Goal: Task Accomplishment & Management: Use online tool/utility

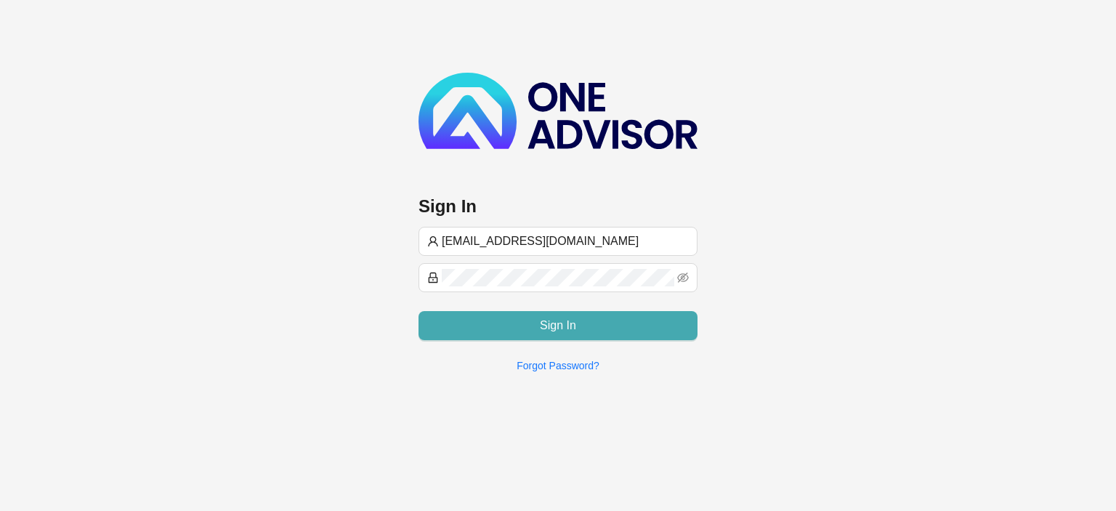
type input "[EMAIL_ADDRESS][DOMAIN_NAME]"
click at [553, 324] on span "Sign In" at bounding box center [558, 325] width 36 height 17
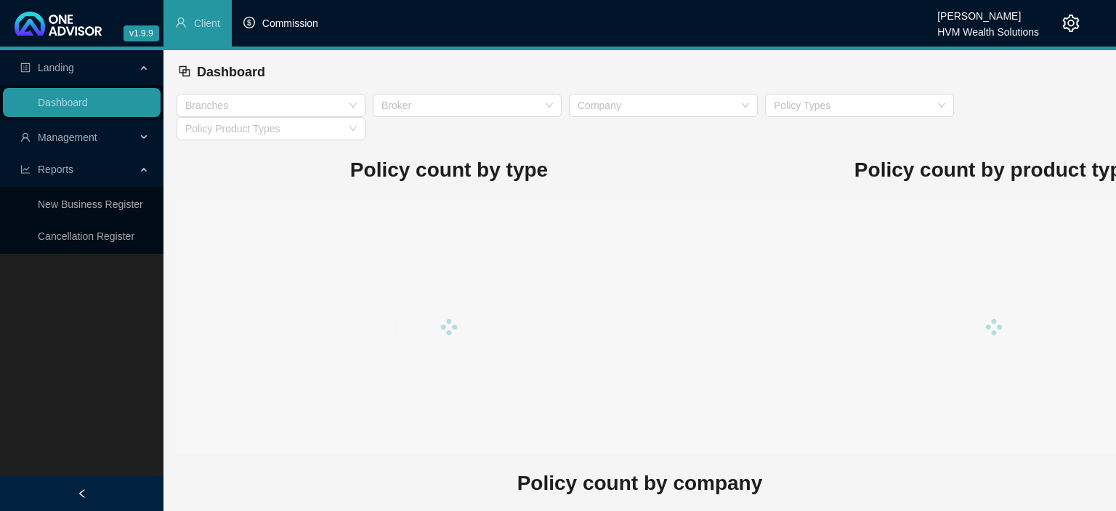
click at [304, 22] on span "Commission" at bounding box center [290, 23] width 56 height 12
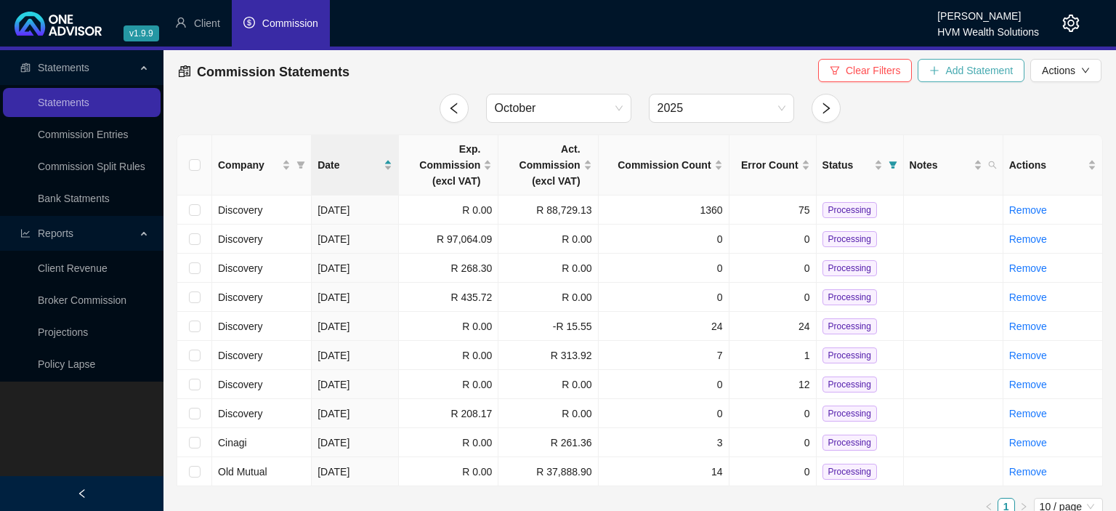
click at [999, 68] on span "Add Statement" at bounding box center [979, 70] width 68 height 16
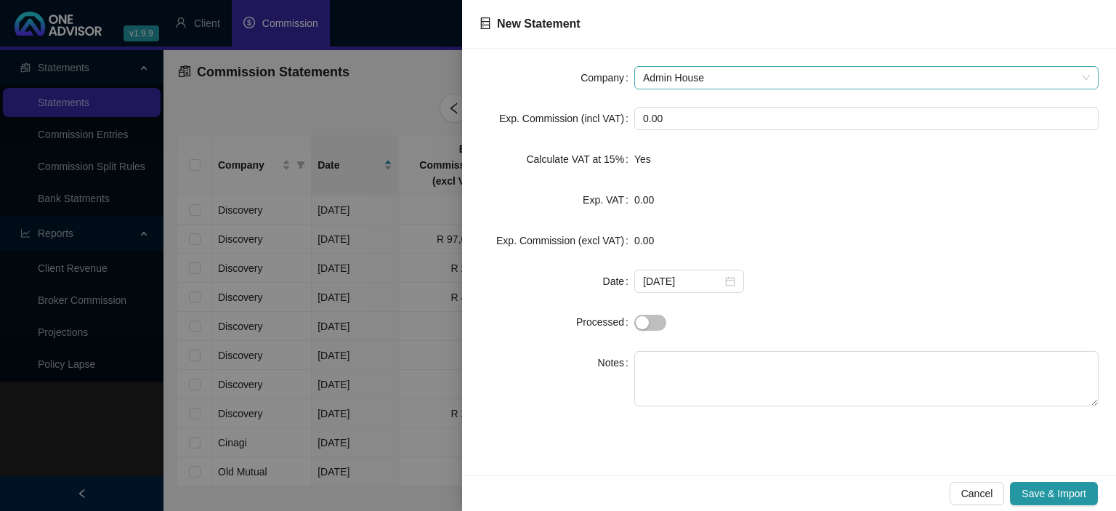
click at [659, 73] on span "Admin House" at bounding box center [866, 78] width 447 height 22
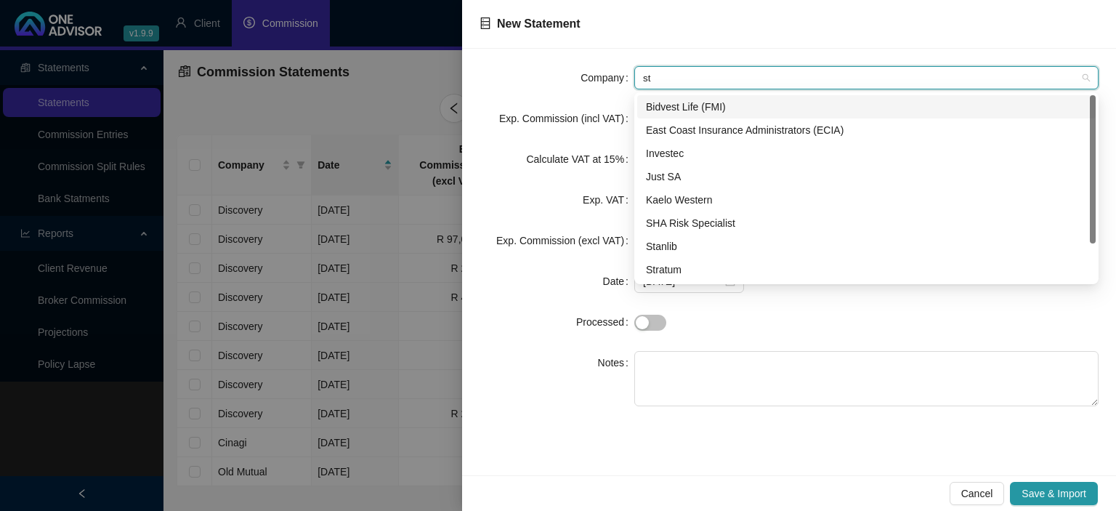
type input "sta"
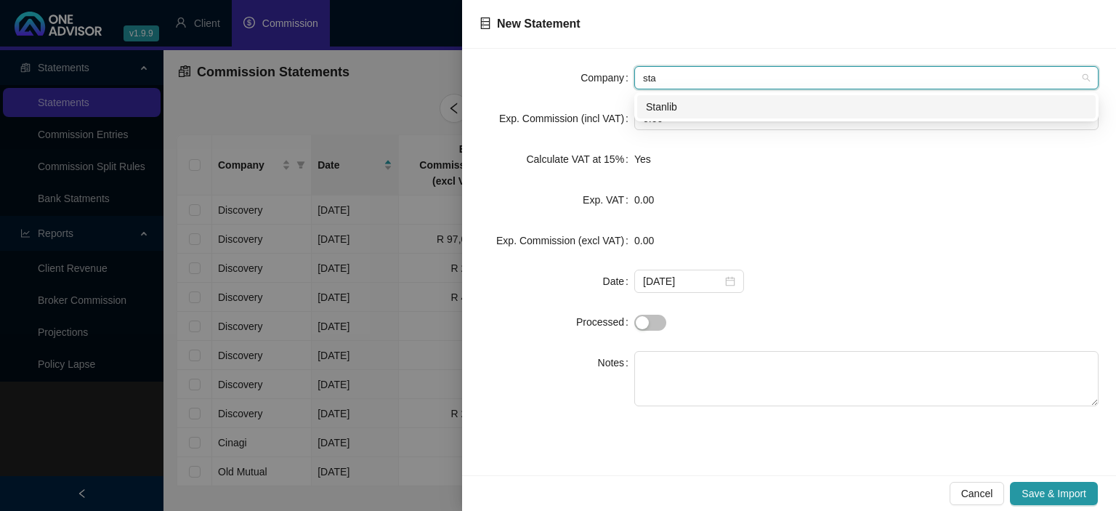
click at [669, 105] on div "Stanlib" at bounding box center [866, 107] width 441 height 16
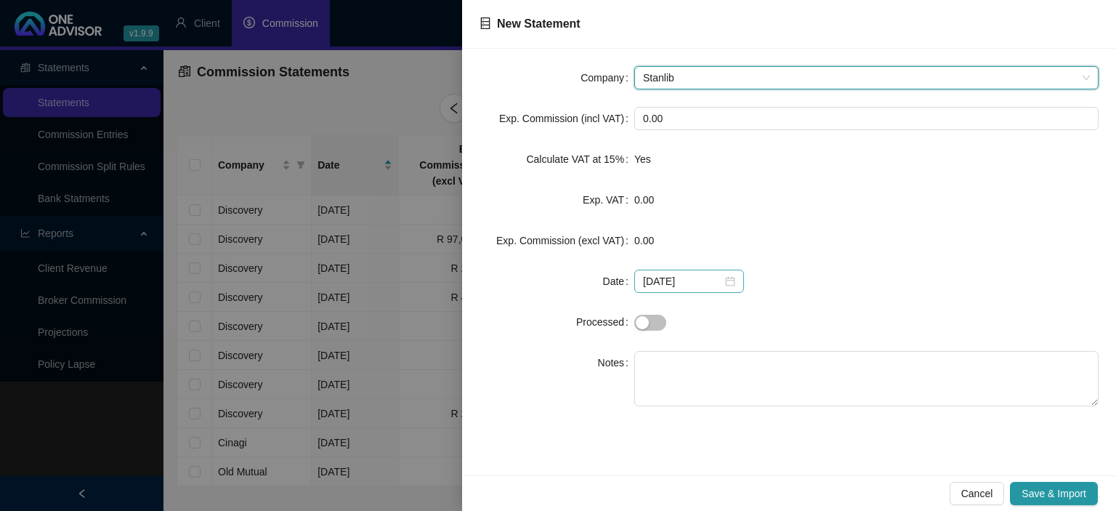
click at [724, 285] on div "[DATE]" at bounding box center [689, 281] width 92 height 16
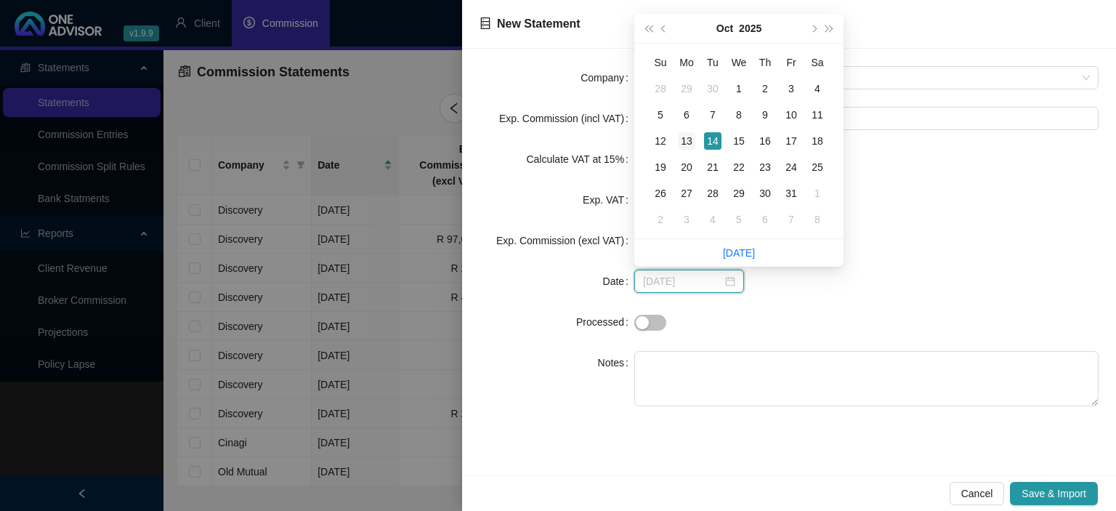
type input "[DATE]"
click at [694, 139] on div "13" at bounding box center [686, 140] width 17 height 17
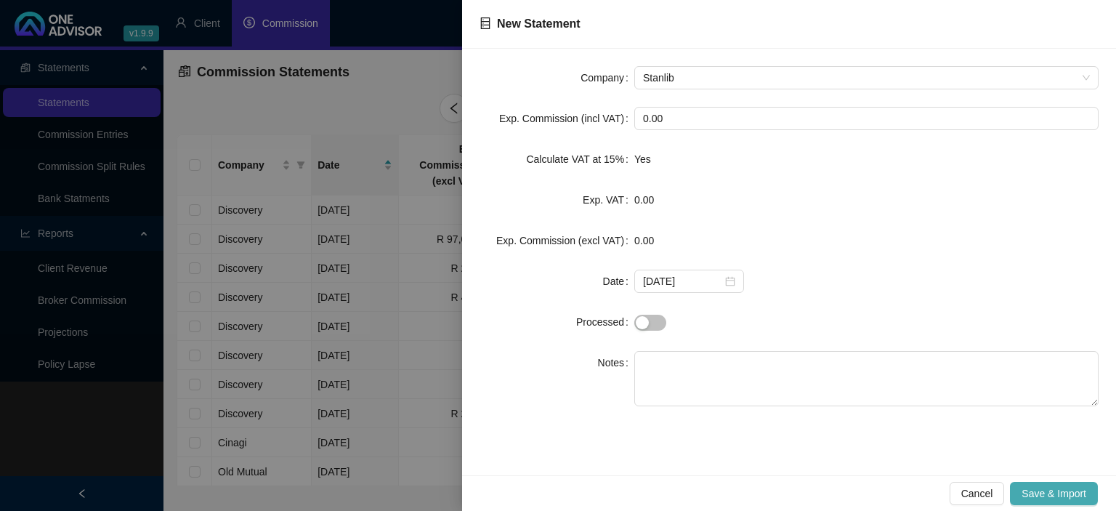
click at [1037, 492] on span "Save & Import" at bounding box center [1053, 493] width 65 height 16
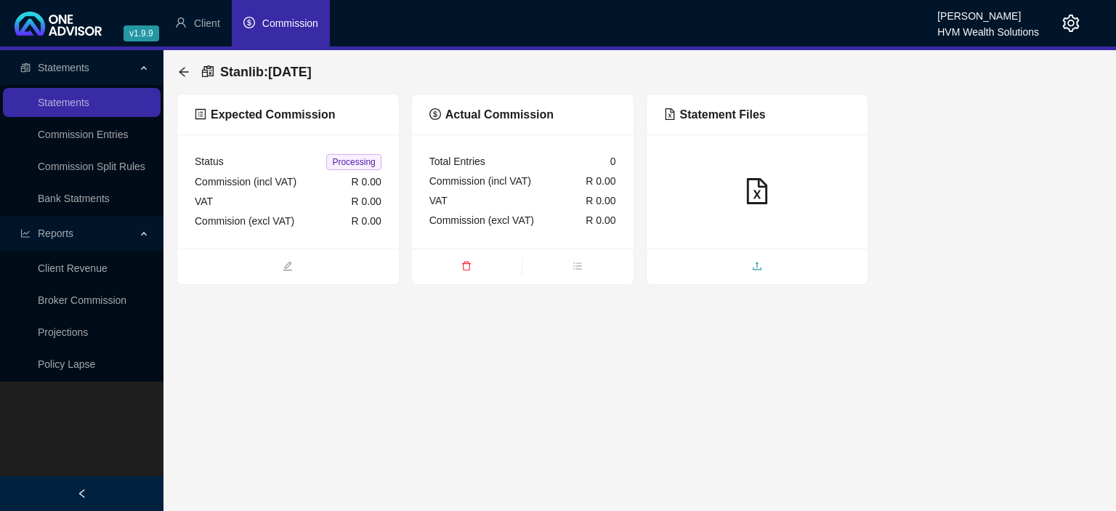
click at [710, 262] on span "upload" at bounding box center [757, 267] width 222 height 16
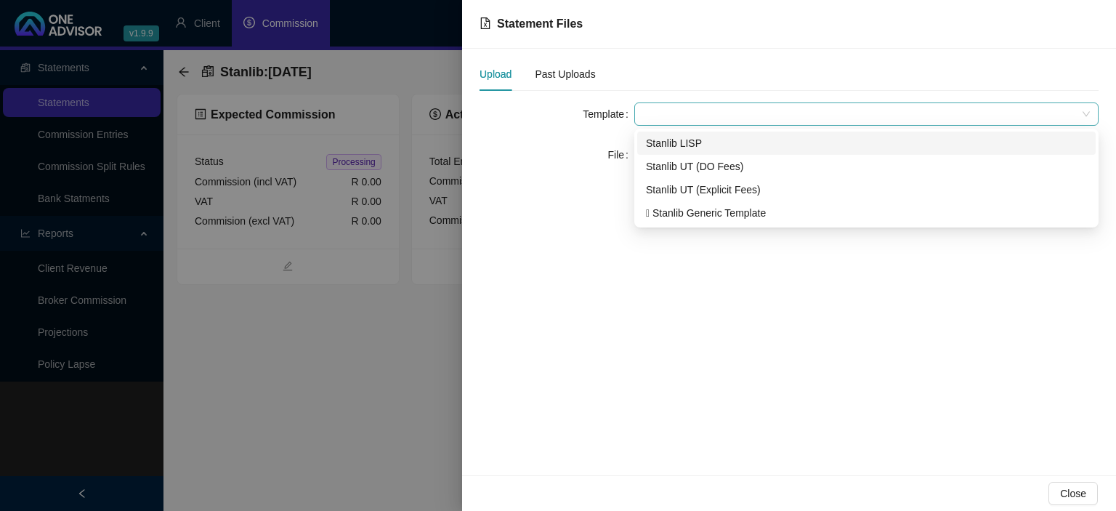
click at [672, 109] on span at bounding box center [866, 114] width 447 height 22
click at [678, 144] on div "Stanlib LISP" at bounding box center [866, 143] width 441 height 16
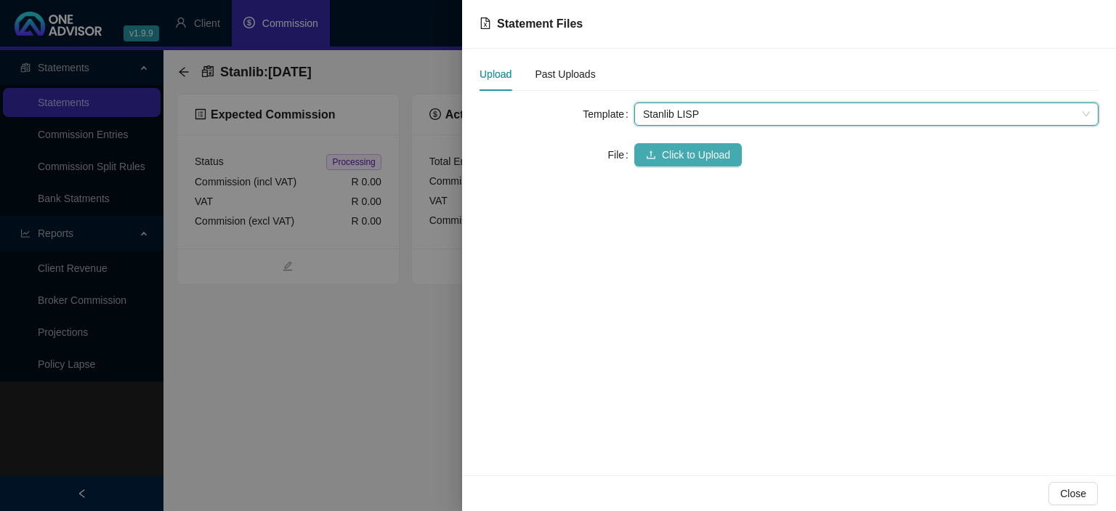
click at [665, 163] on button "Click to Upload" at bounding box center [688, 154] width 108 height 23
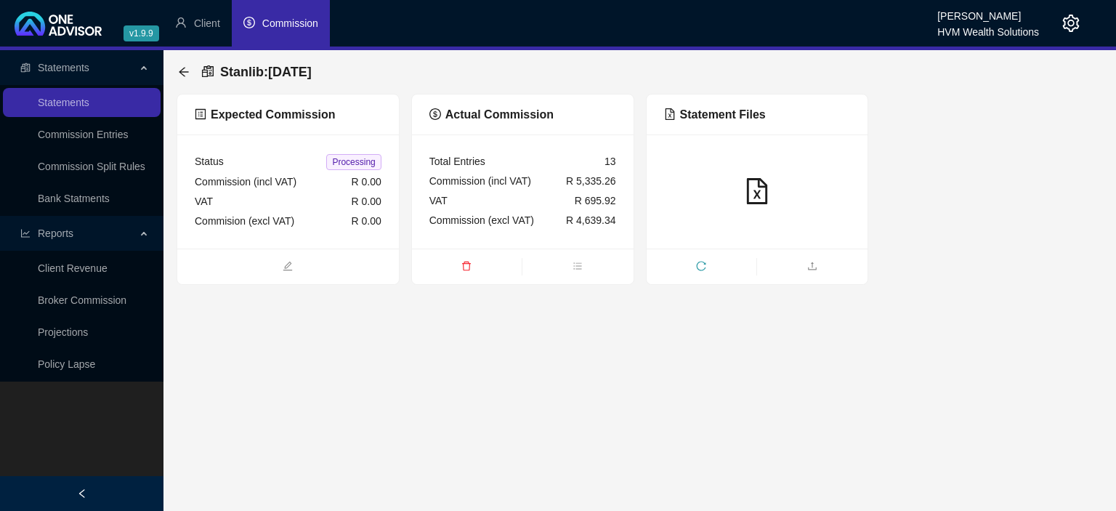
click at [173, 71] on div "Stanlib : [DATE] Expected Commission Status Processing Commission (incl VAT) R …" at bounding box center [639, 167] width 952 height 235
click at [186, 72] on icon "arrow-left" at bounding box center [183, 71] width 9 height 9
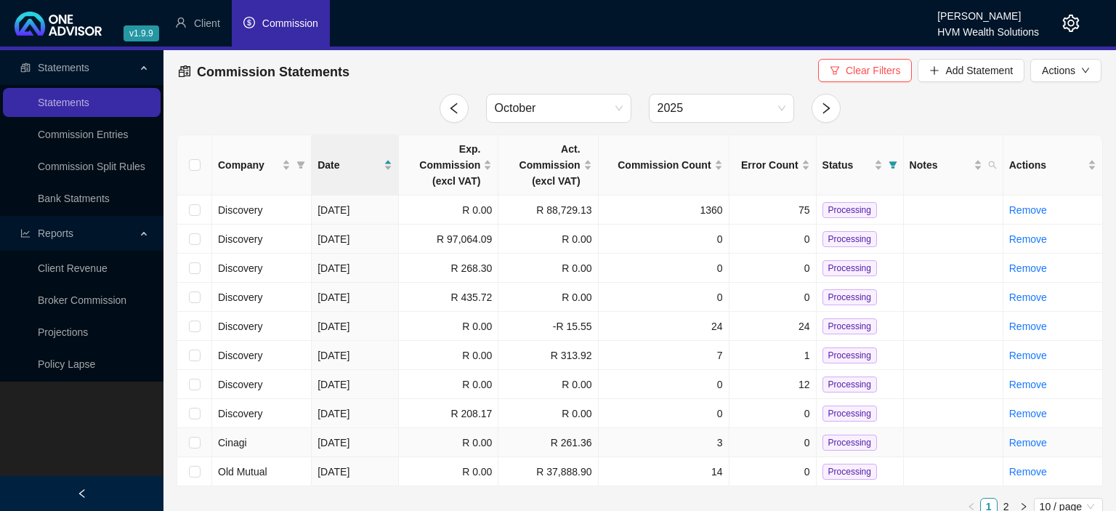
scroll to position [14, 0]
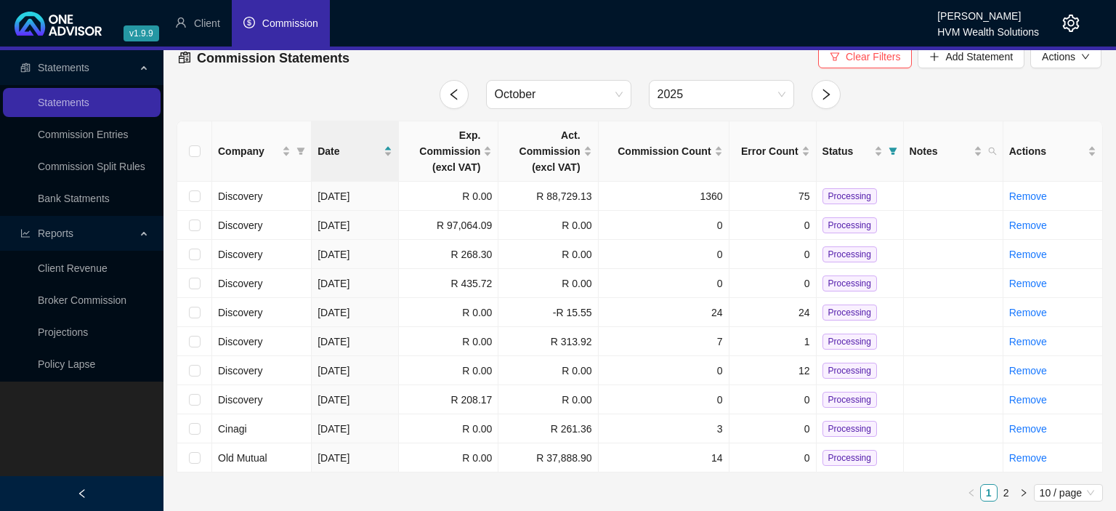
click at [1074, 20] on icon "setting" at bounding box center [1070, 23] width 17 height 17
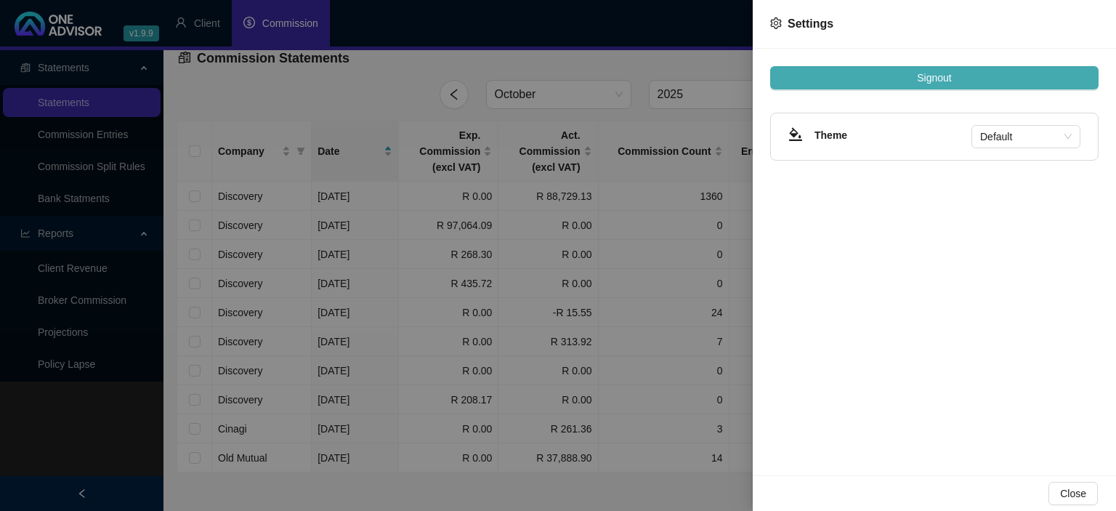
click at [944, 73] on span "Signout" at bounding box center [934, 78] width 34 height 16
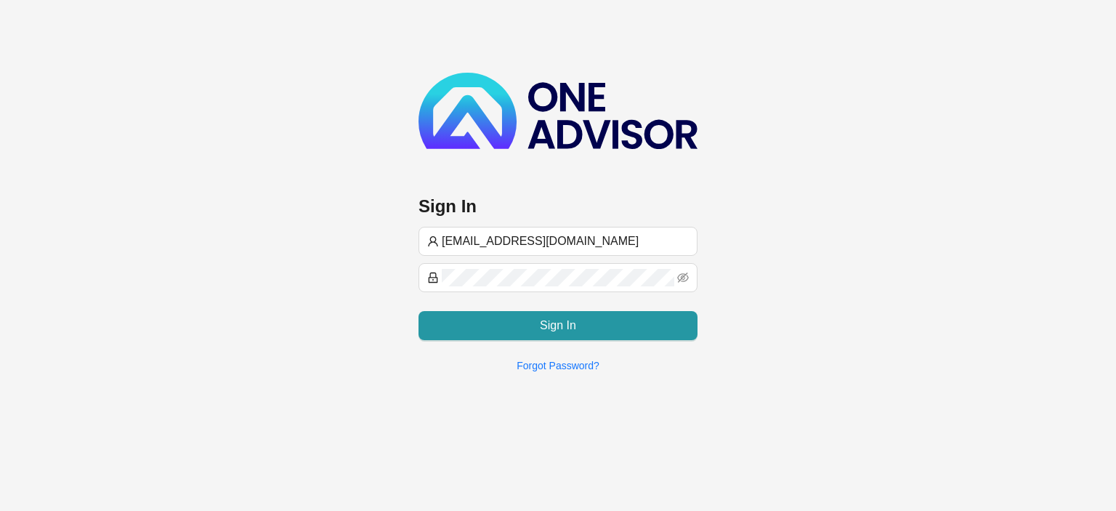
type input "[EMAIL_ADDRESS][DOMAIN_NAME]"
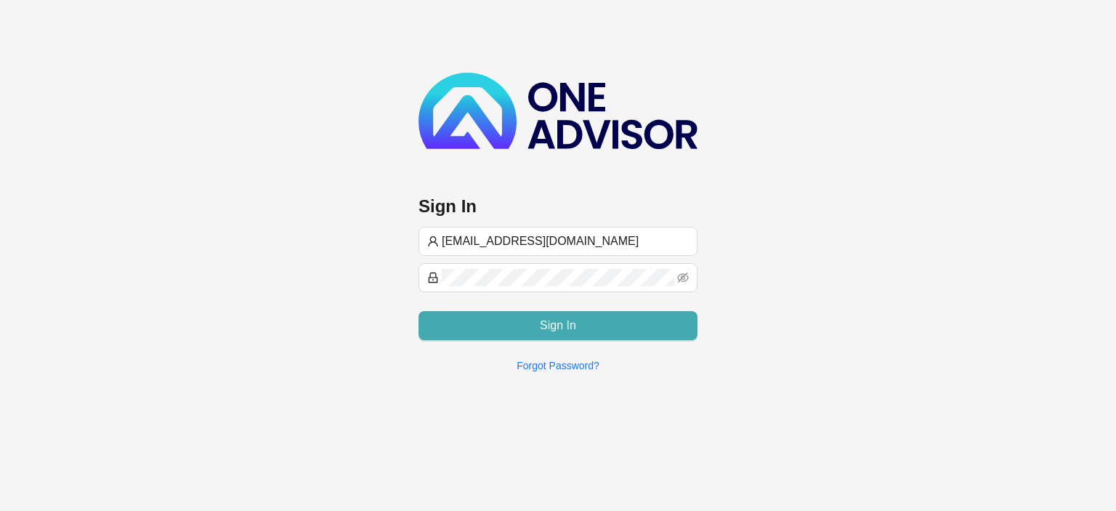
type input "[EMAIL_ADDRESS][DOMAIN_NAME]"
click at [565, 318] on span "Sign In" at bounding box center [558, 325] width 36 height 17
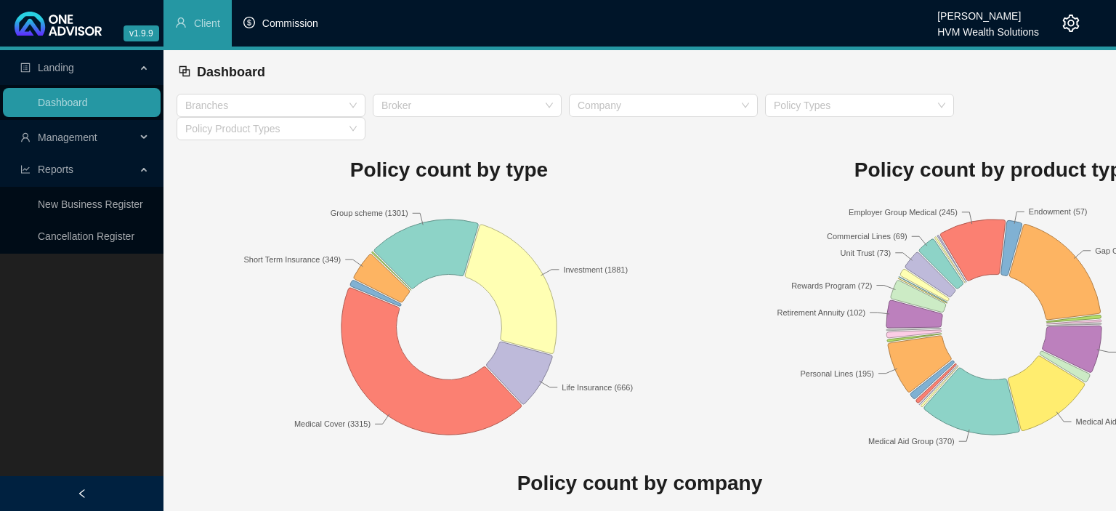
click at [285, 28] on span "Commission" at bounding box center [290, 23] width 56 height 12
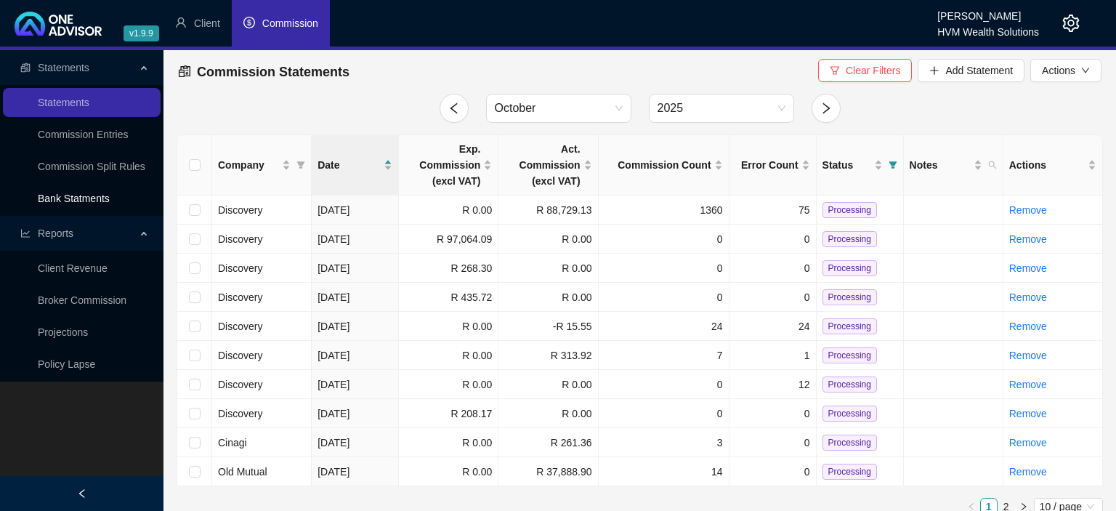
click at [100, 204] on link "Bank Statments" at bounding box center [74, 198] width 72 height 12
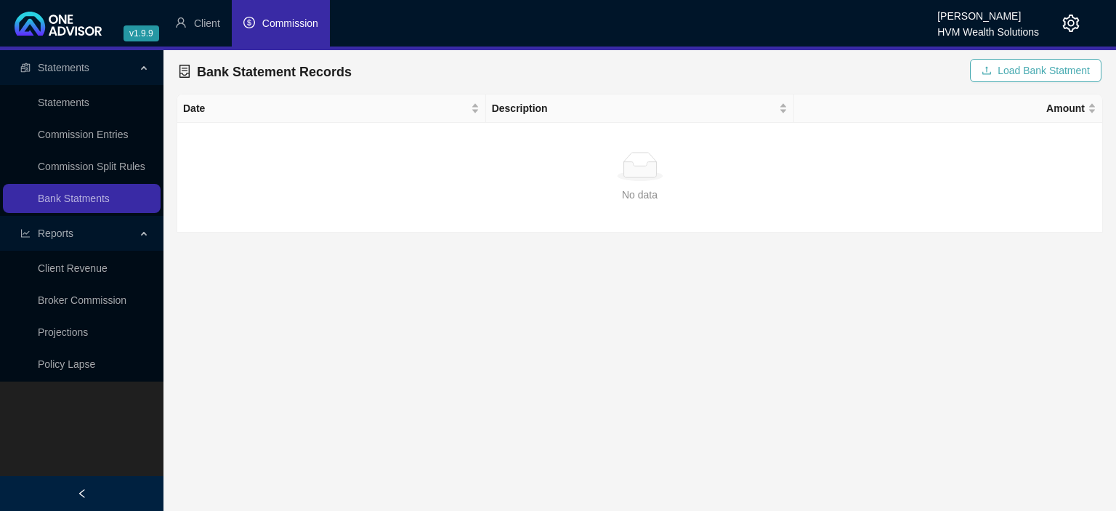
click at [1031, 76] on span "Load Bank Statment" at bounding box center [1043, 70] width 92 height 16
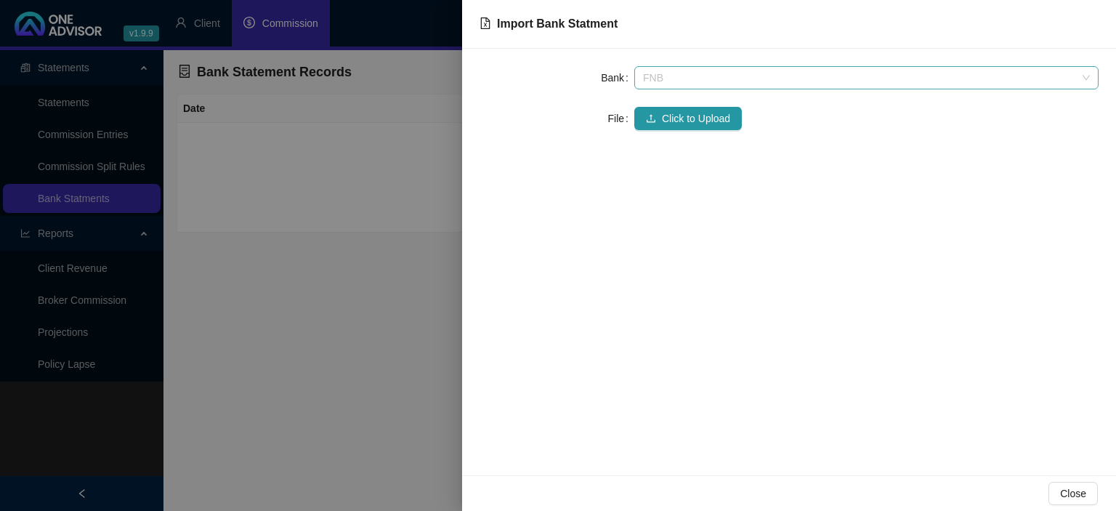
click at [706, 84] on span "FNB" at bounding box center [866, 78] width 447 height 22
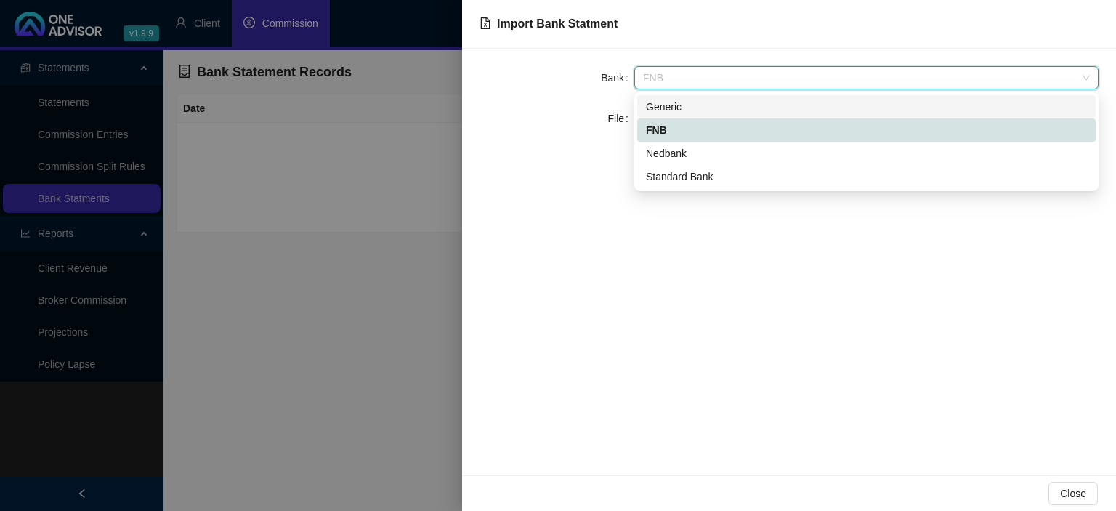
click at [674, 109] on div "Generic" at bounding box center [866, 107] width 441 height 16
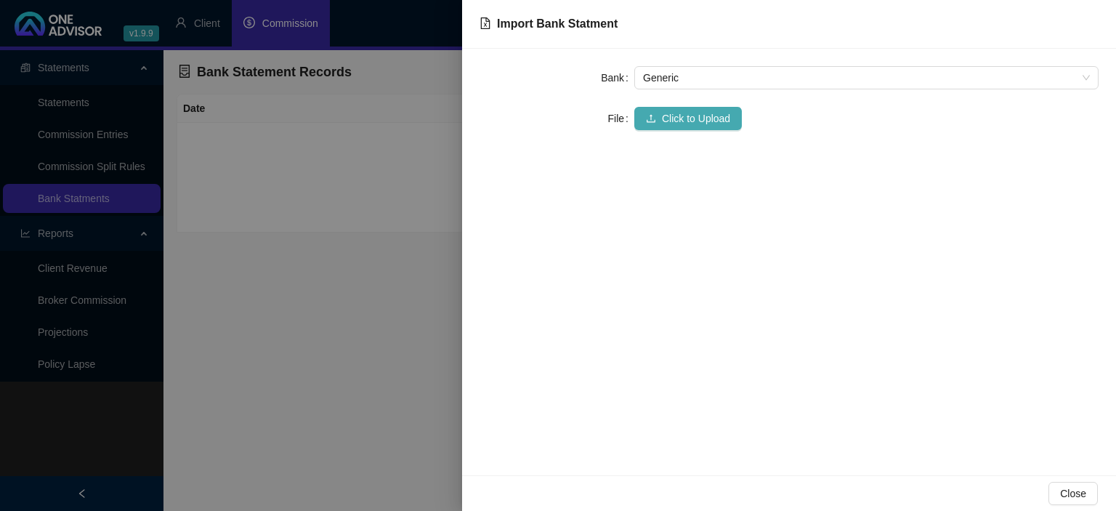
click at [668, 123] on span "Click to Upload" at bounding box center [696, 118] width 68 height 16
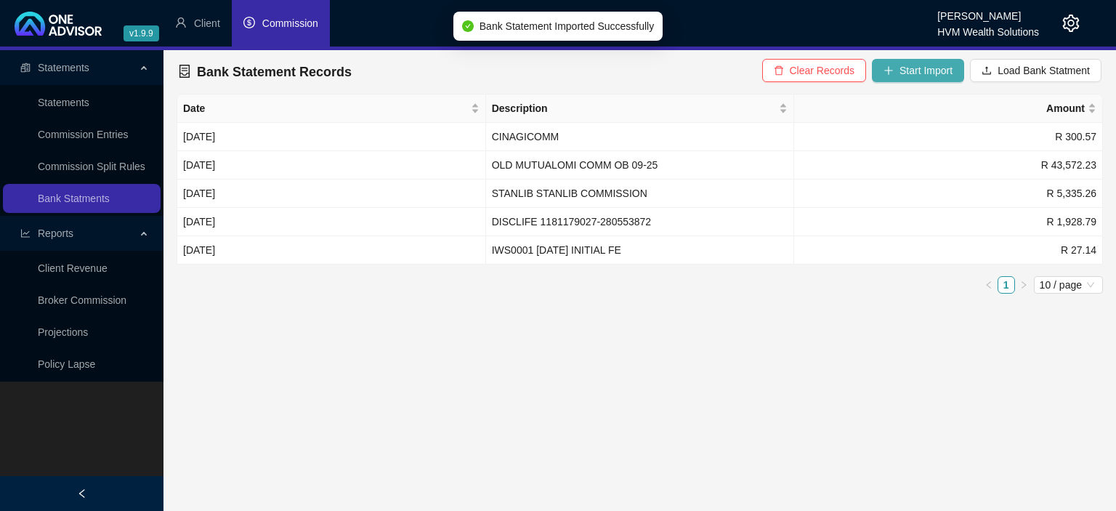
click at [911, 74] on span "Start Import" at bounding box center [925, 70] width 53 height 16
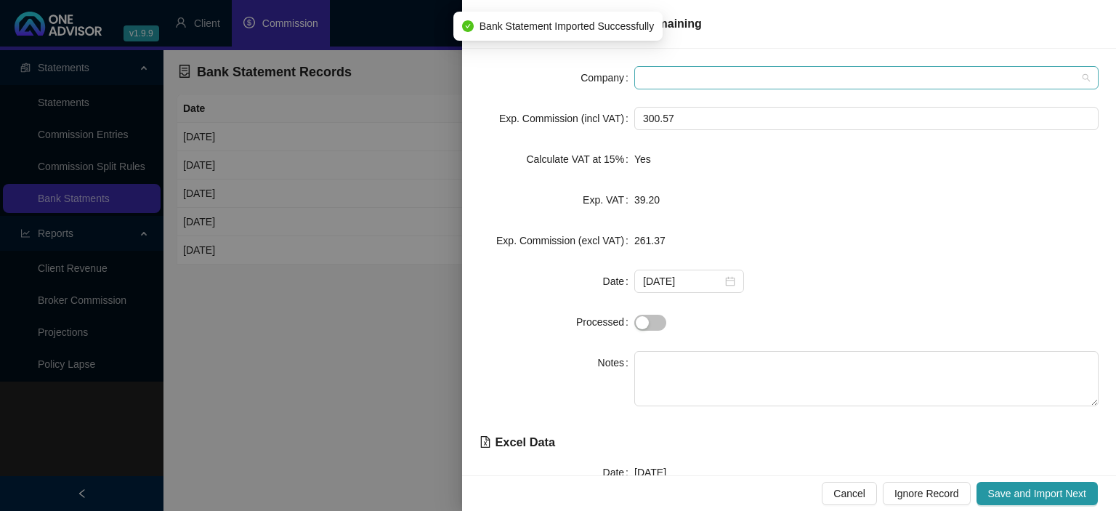
click at [739, 89] on span at bounding box center [866, 78] width 447 height 22
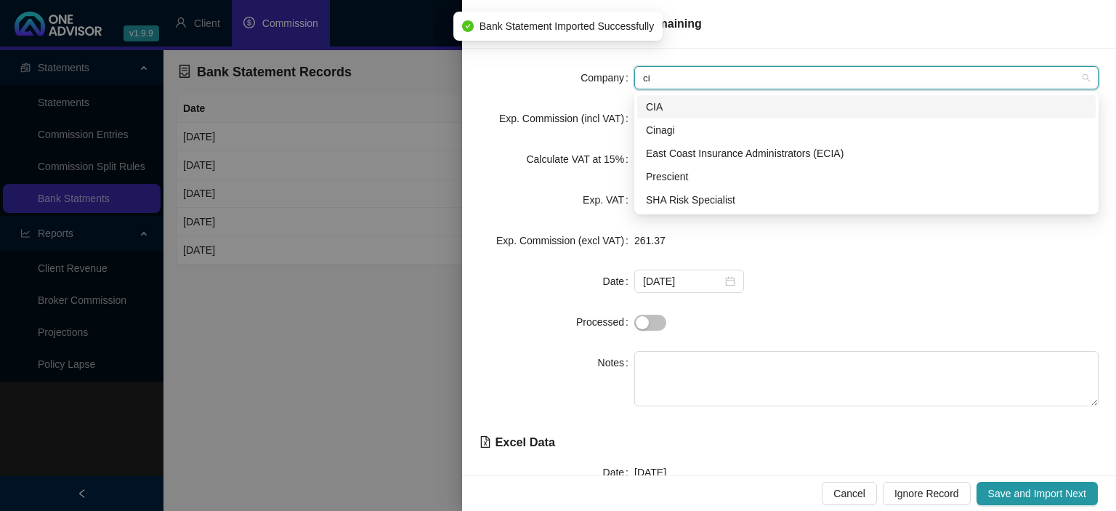
type input "cin"
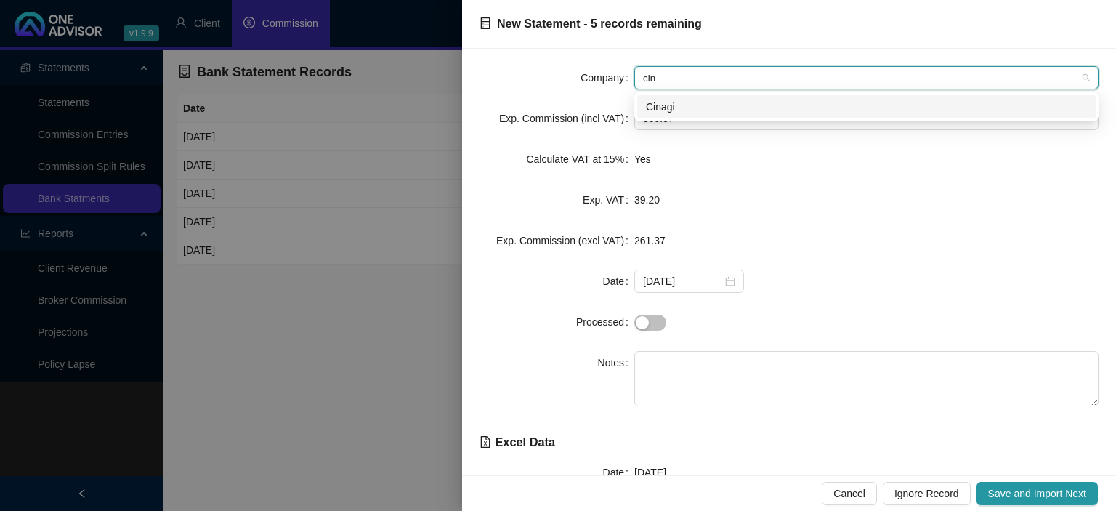
click at [673, 104] on div "Cinagi" at bounding box center [866, 107] width 441 height 16
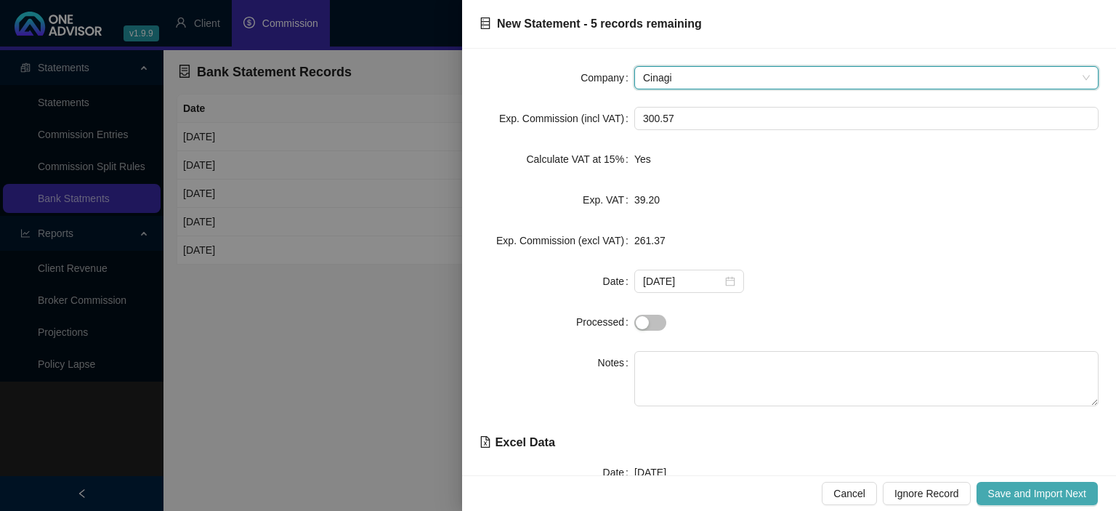
click at [1010, 484] on button "Save and Import Next" at bounding box center [1036, 493] width 121 height 23
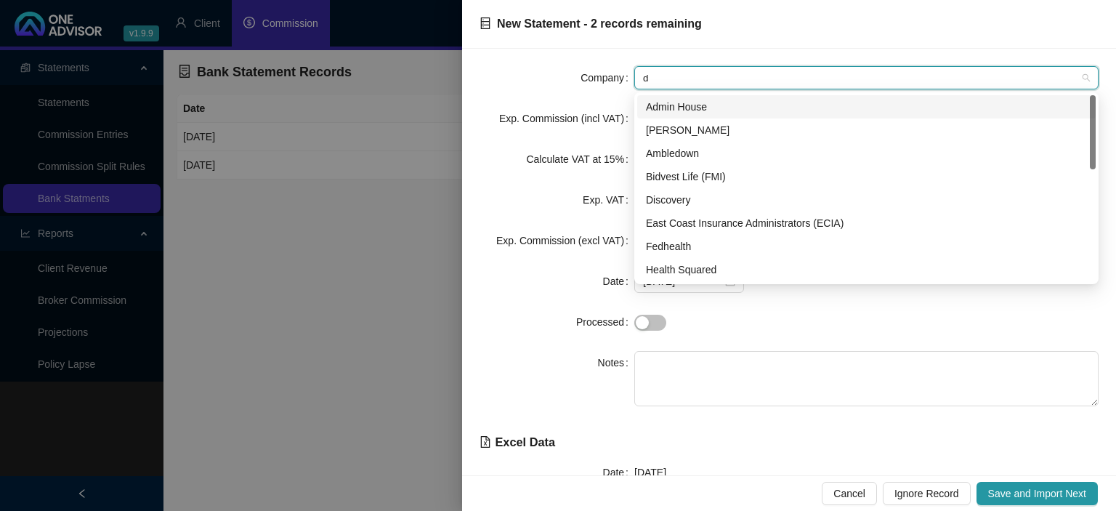
type input "di"
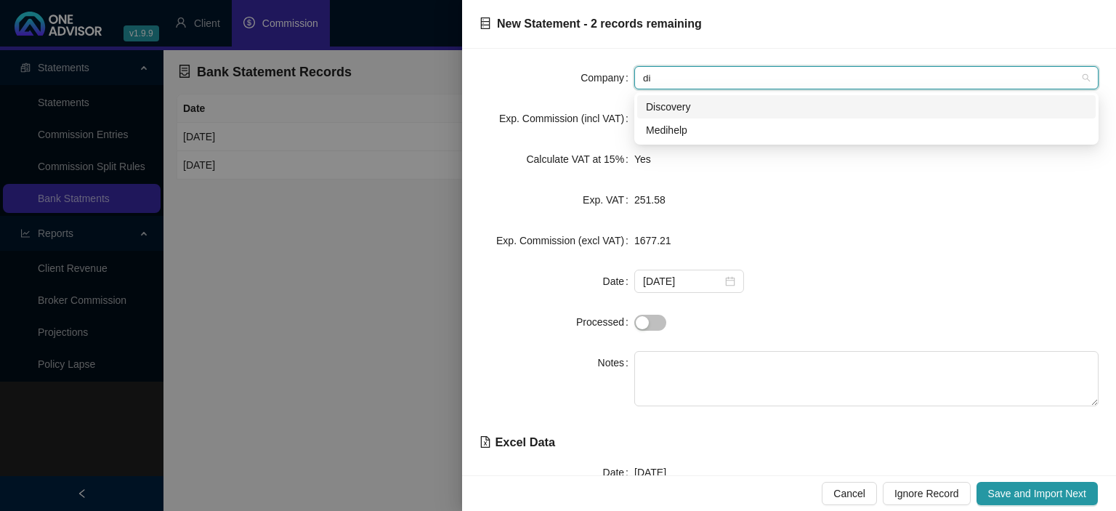
click at [673, 106] on div "Discovery" at bounding box center [866, 107] width 441 height 16
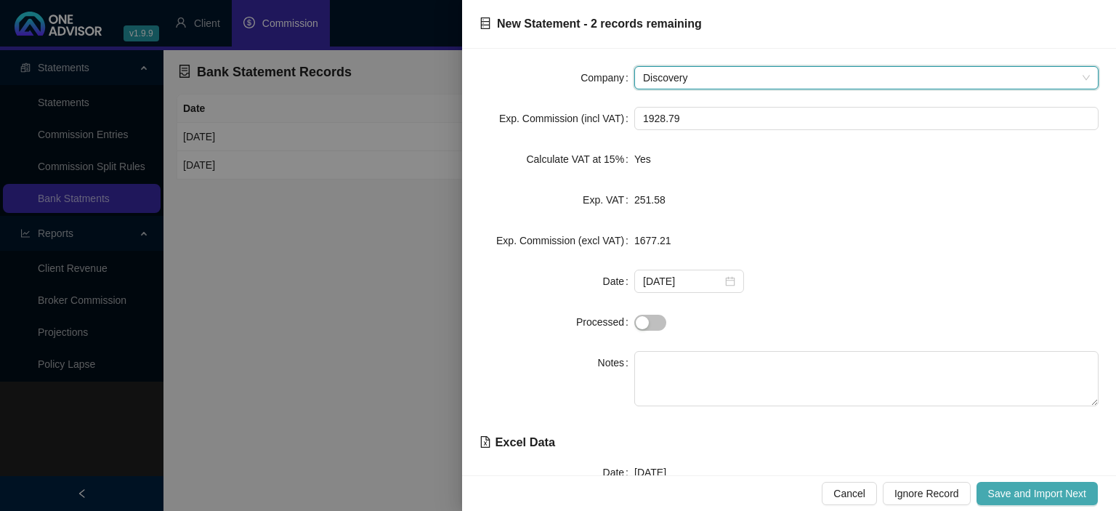
click at [1006, 485] on button "Save and Import Next" at bounding box center [1036, 493] width 121 height 23
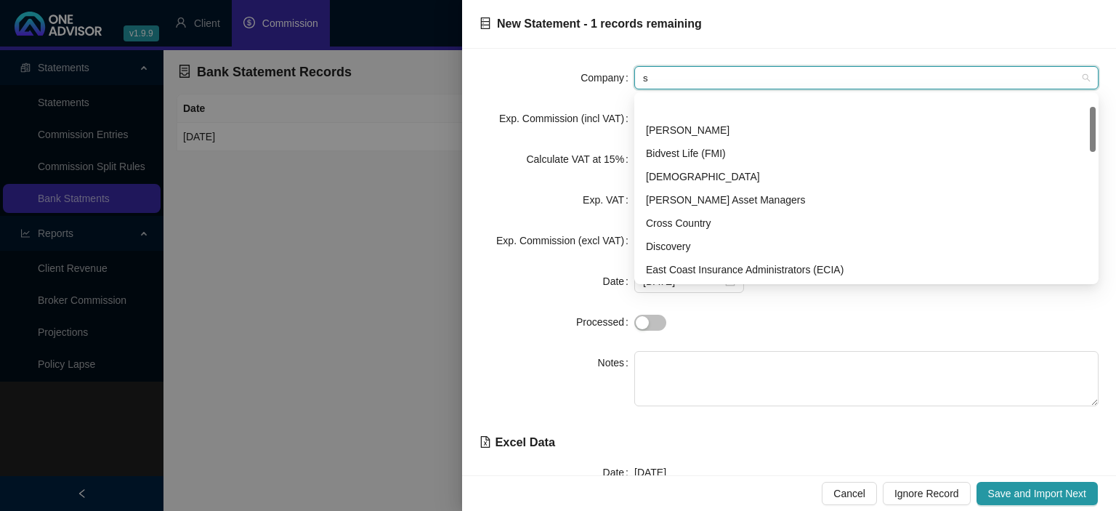
scroll to position [46, 0]
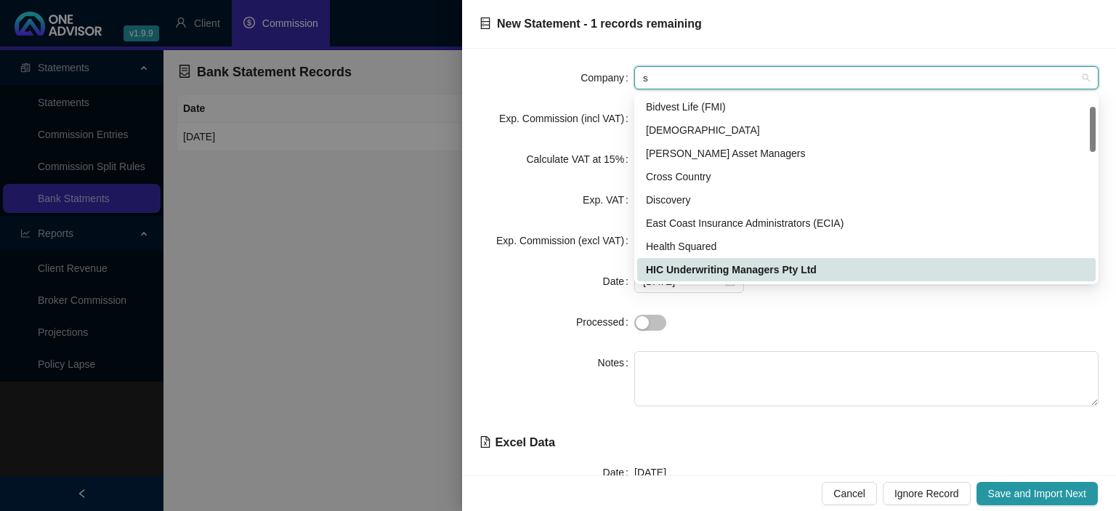
type input "sy"
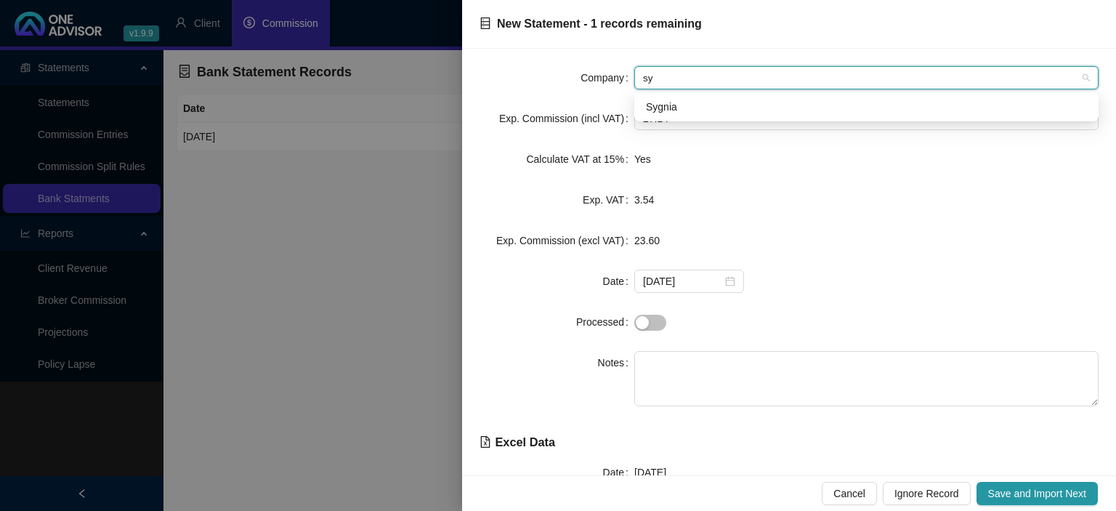
scroll to position [0, 0]
click at [663, 105] on div "Sygnia" at bounding box center [866, 107] width 441 height 16
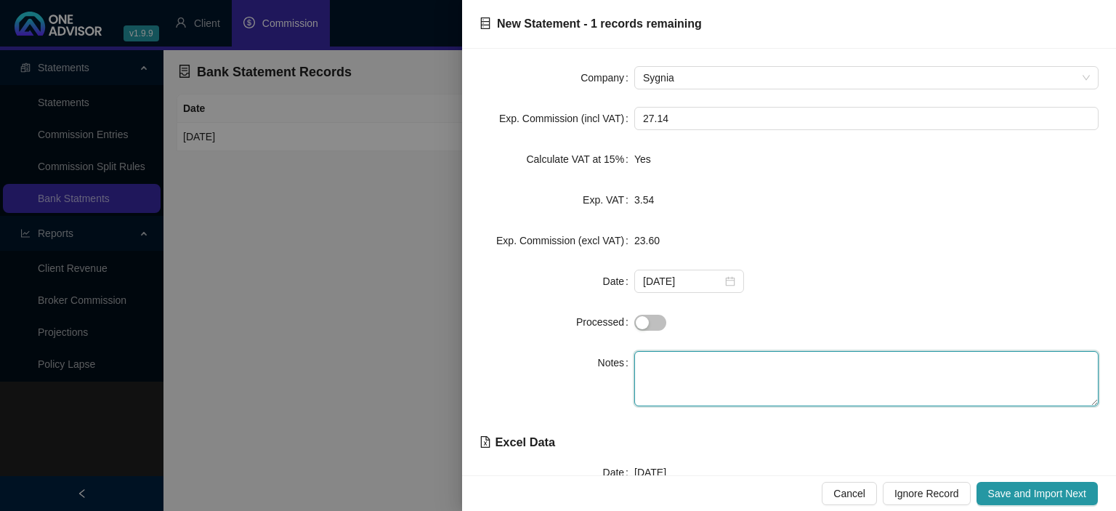
click at [688, 378] on textarea at bounding box center [866, 378] width 464 height 55
click at [664, 362] on textarea at bounding box center [866, 378] width 464 height 55
paste textarea "IWS0001 2025-09-30 INITIAL FE"
type textarea "IWS0001 2025-09-30 INITIAL FE"
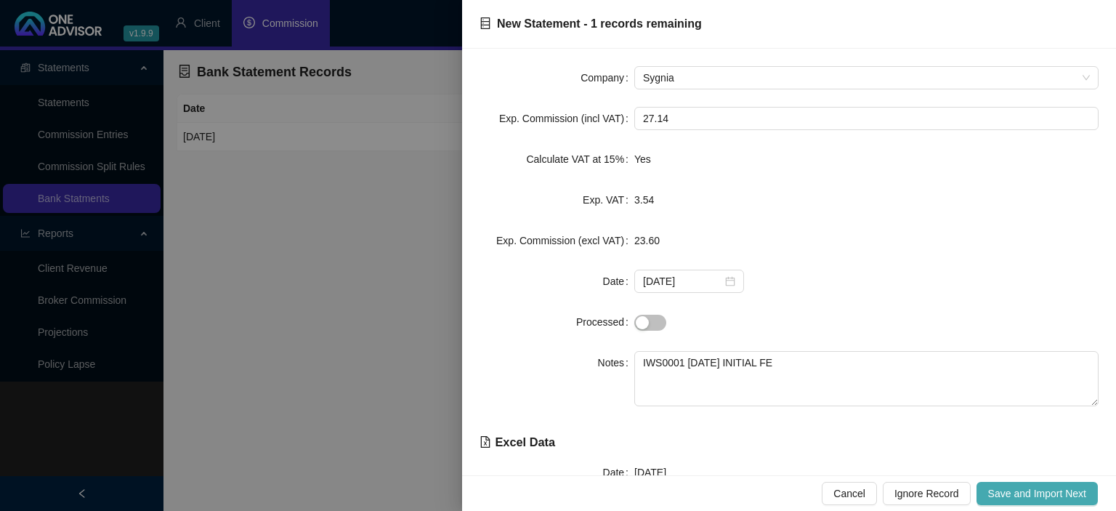
click at [1039, 493] on span "Save and Import Next" at bounding box center [1037, 493] width 98 height 16
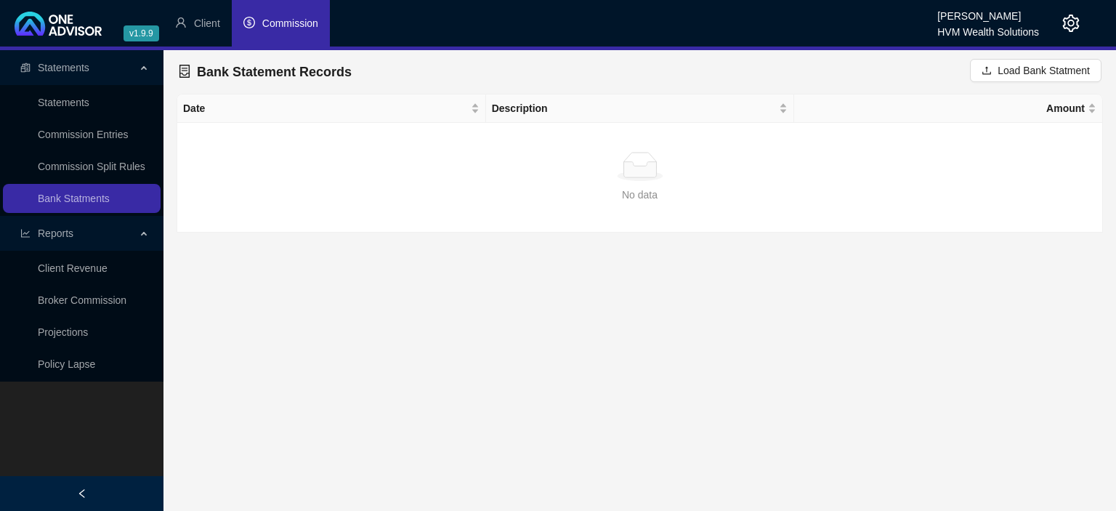
click at [307, 28] on span "Commission" at bounding box center [290, 23] width 56 height 12
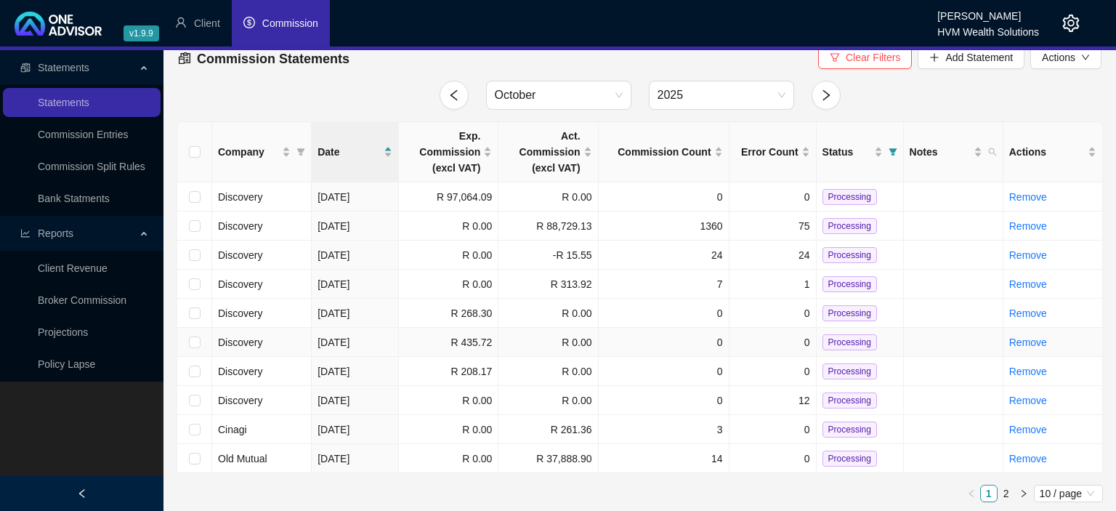
scroll to position [14, 0]
click at [1004, 487] on link "2" at bounding box center [1006, 492] width 16 height 16
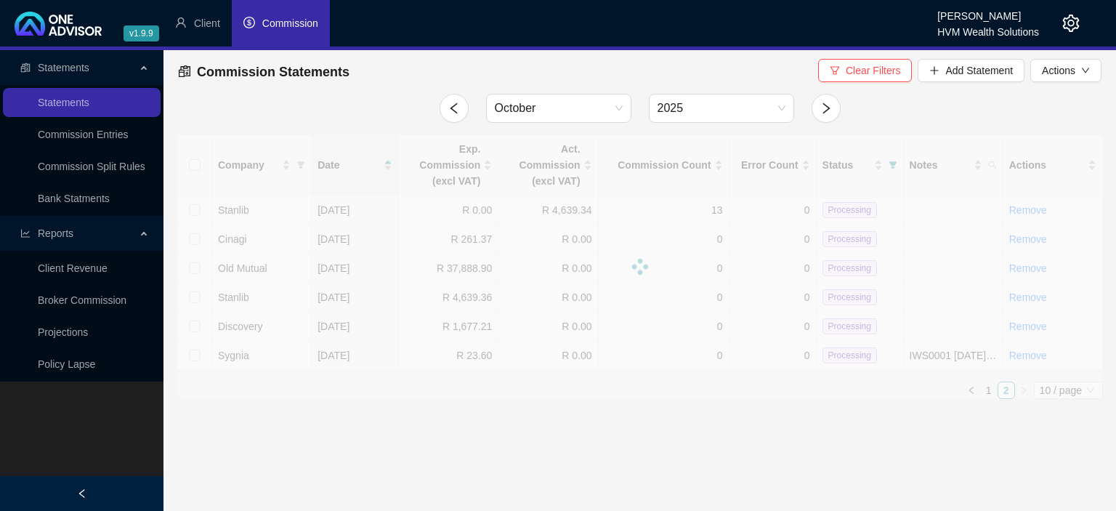
scroll to position [0, 0]
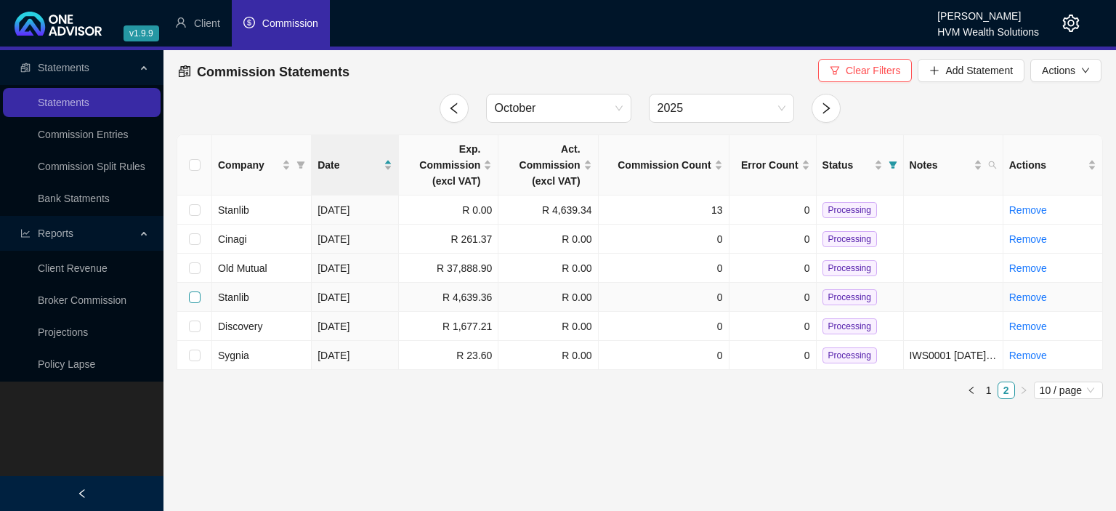
click at [192, 298] on input "checkbox" at bounding box center [195, 297] width 12 height 12
checkbox input "true"
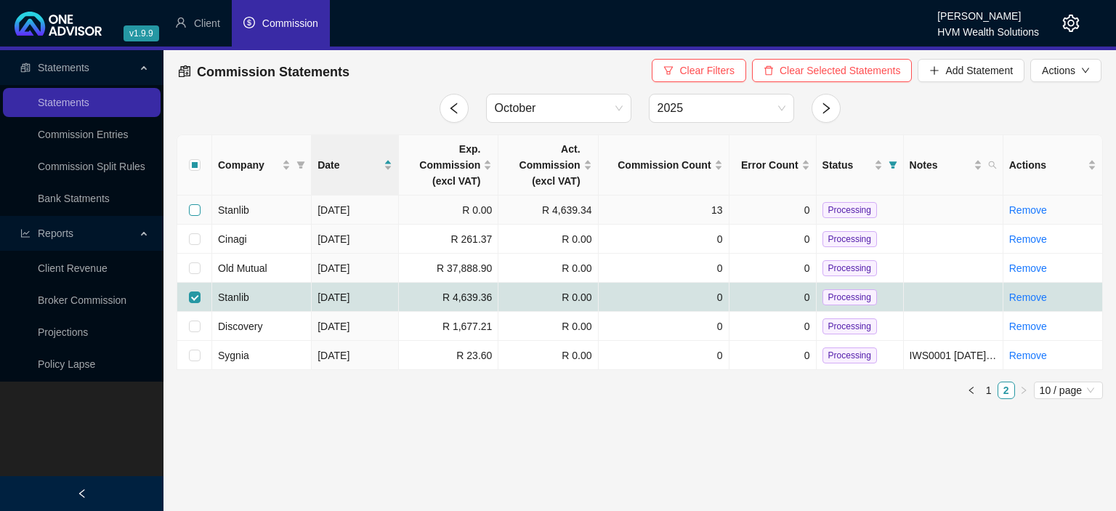
click at [192, 208] on input "checkbox" at bounding box center [195, 210] width 12 height 12
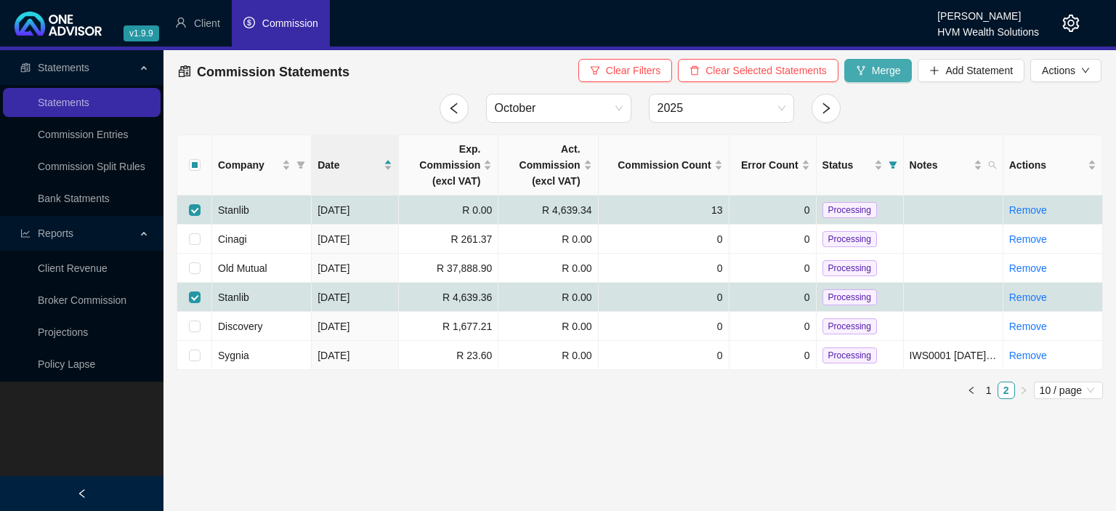
click at [861, 69] on icon "fork" at bounding box center [861, 70] width 10 height 10
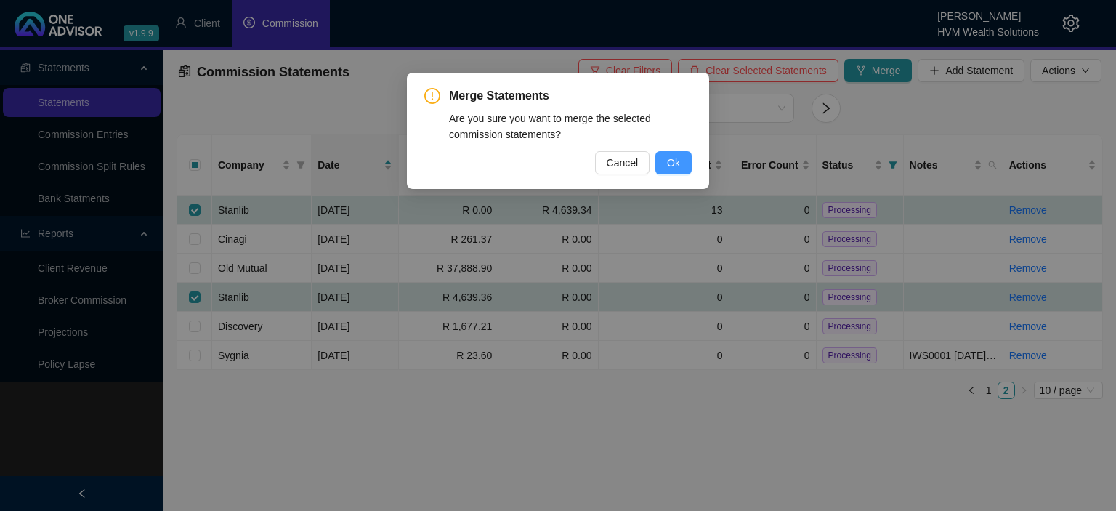
click at [682, 162] on button "Ok" at bounding box center [673, 162] width 36 height 23
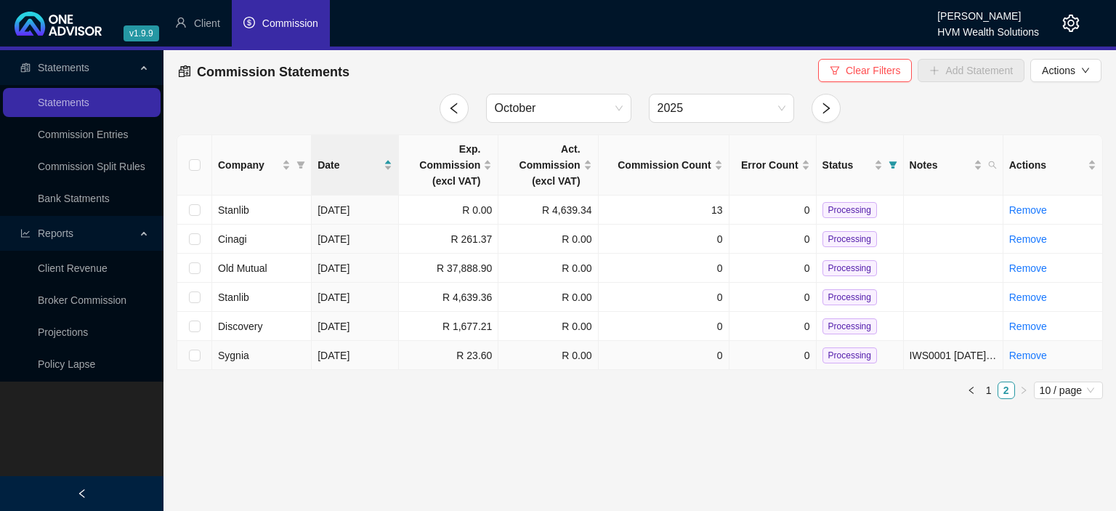
checkbox input "false"
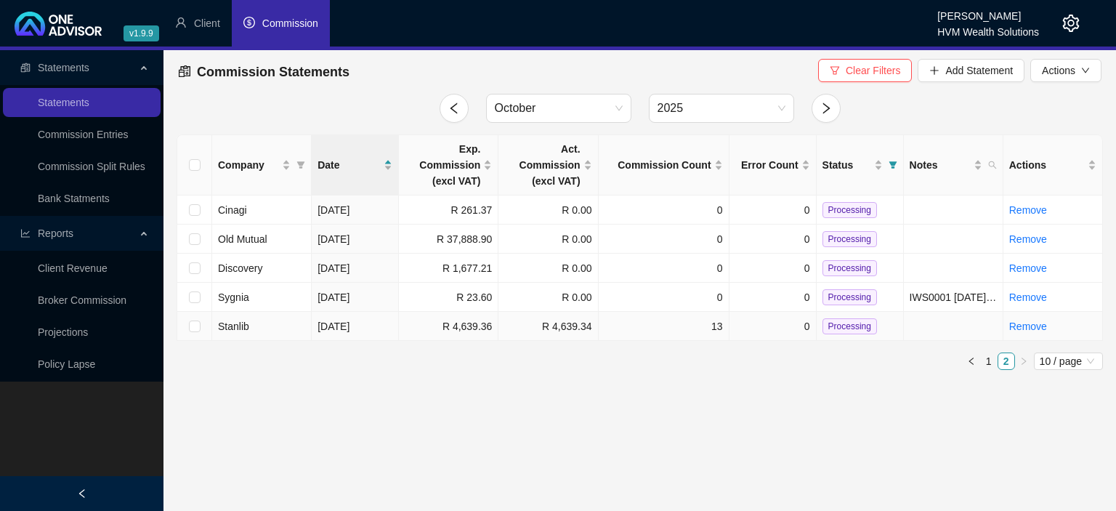
click at [866, 325] on span "Processing" at bounding box center [849, 326] width 54 height 16
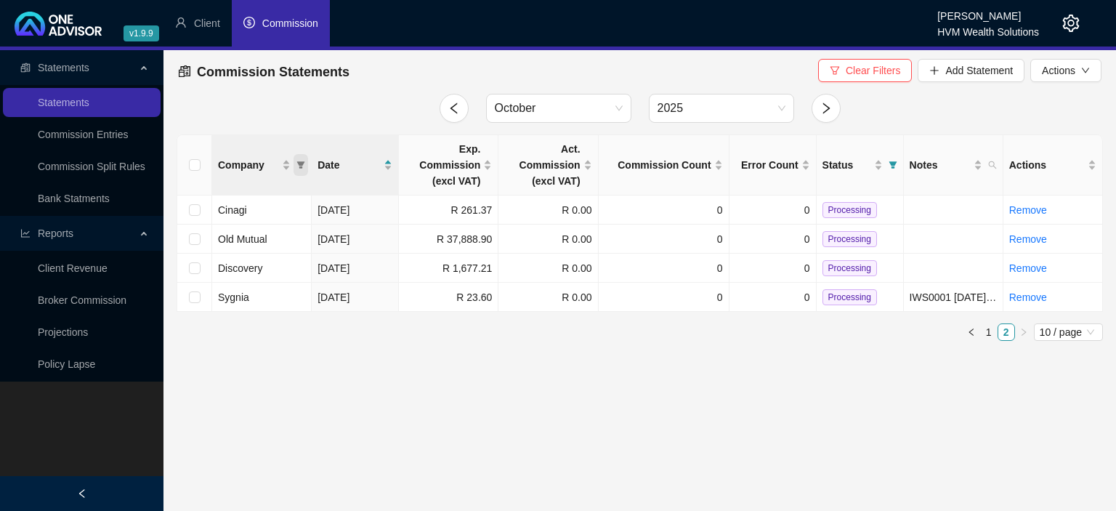
click at [298, 170] on span "Company" at bounding box center [300, 165] width 15 height 22
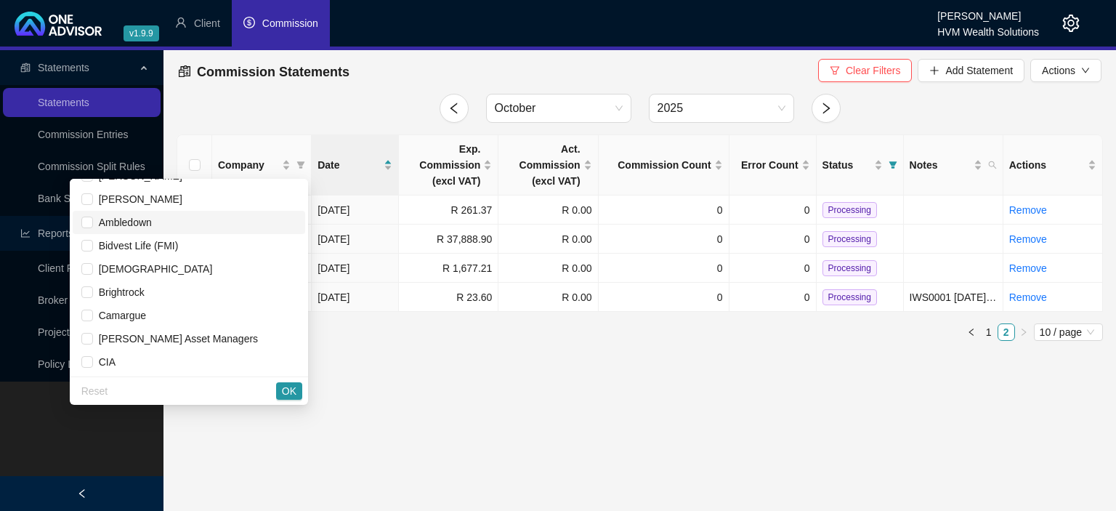
scroll to position [80, 0]
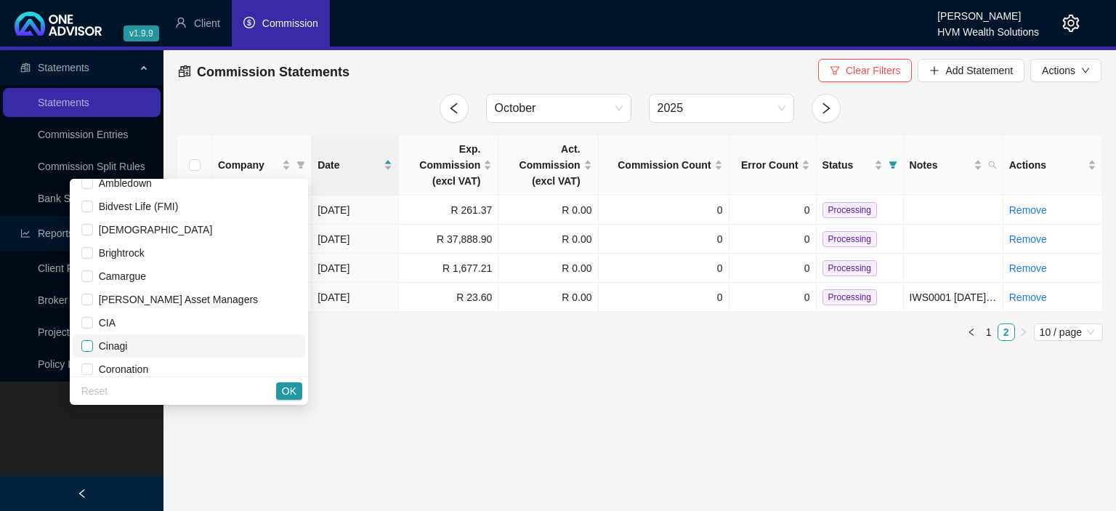
click at [93, 346] on input "checkbox" at bounding box center [87, 346] width 12 height 12
checkbox input "true"
click at [283, 391] on button "OK" at bounding box center [289, 390] width 26 height 17
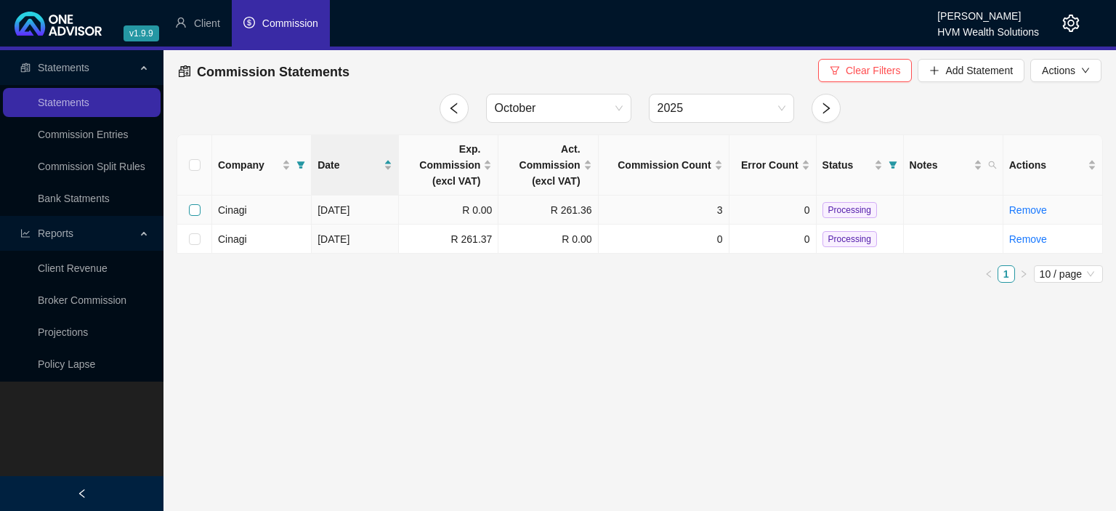
click at [190, 205] on input "checkbox" at bounding box center [195, 210] width 12 height 12
checkbox input "true"
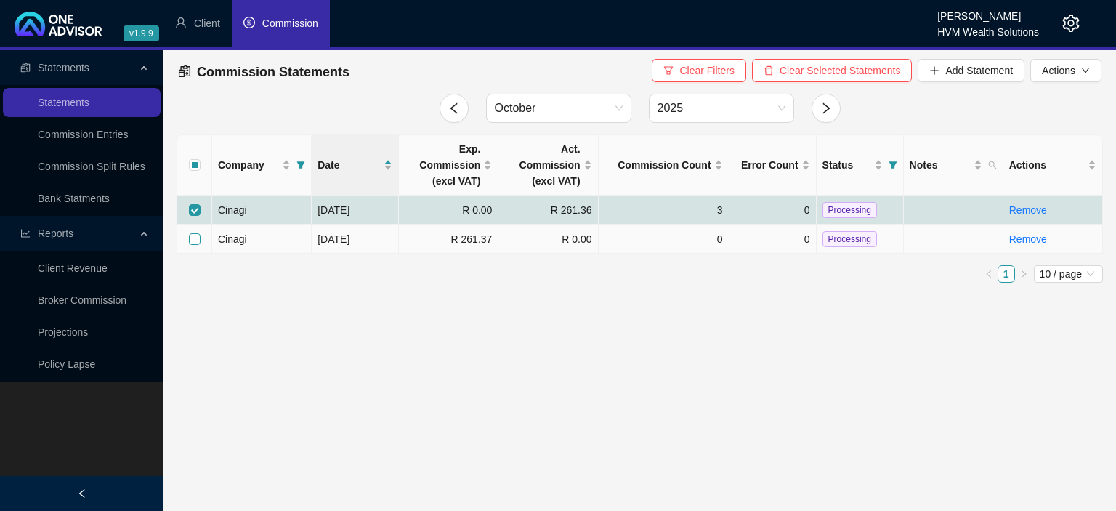
click at [193, 240] on input "checkbox" at bounding box center [195, 239] width 12 height 12
checkbox input "true"
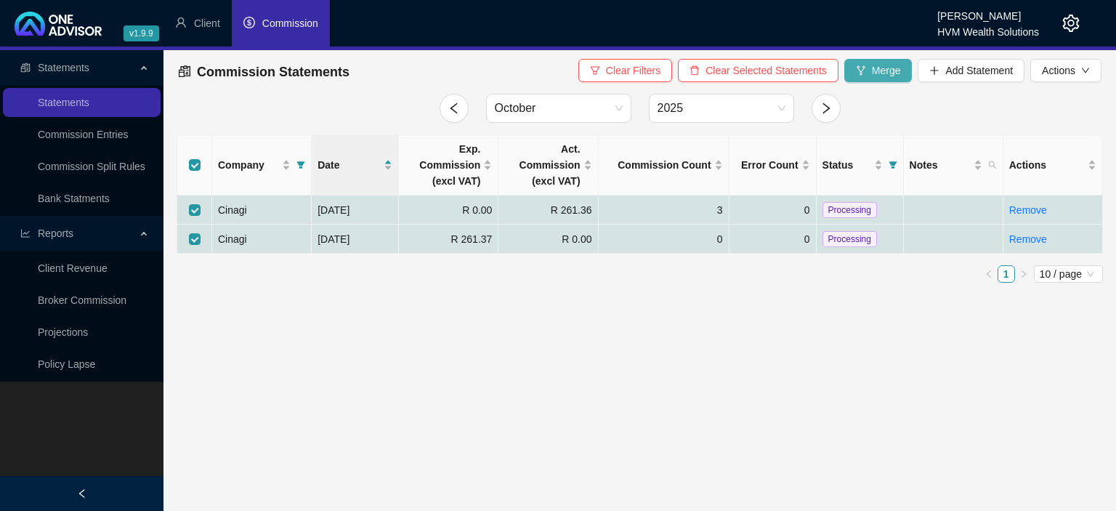
click at [896, 70] on span "Merge" at bounding box center [886, 70] width 29 height 16
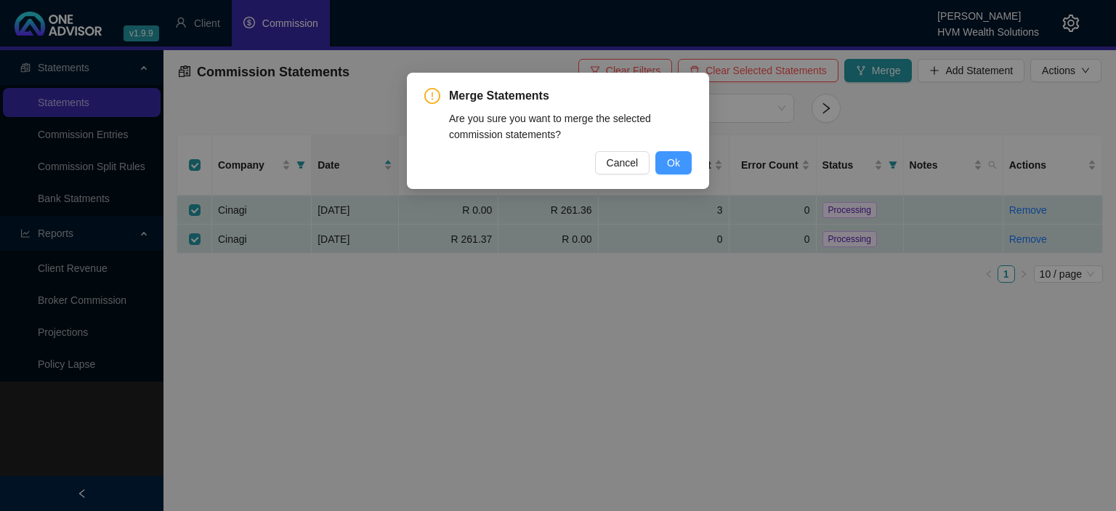
click at [673, 155] on span "Ok" at bounding box center [673, 163] width 13 height 16
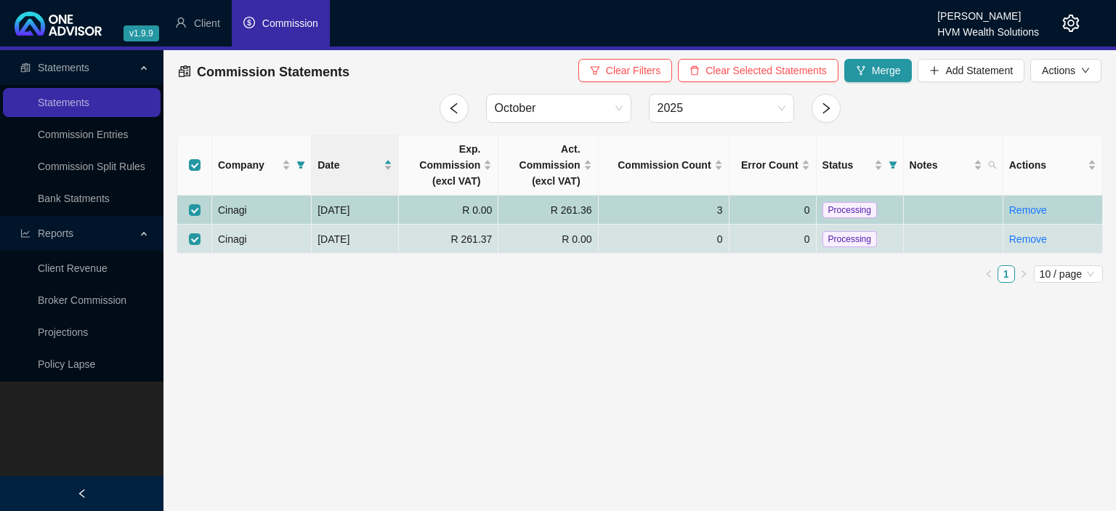
checkbox input "false"
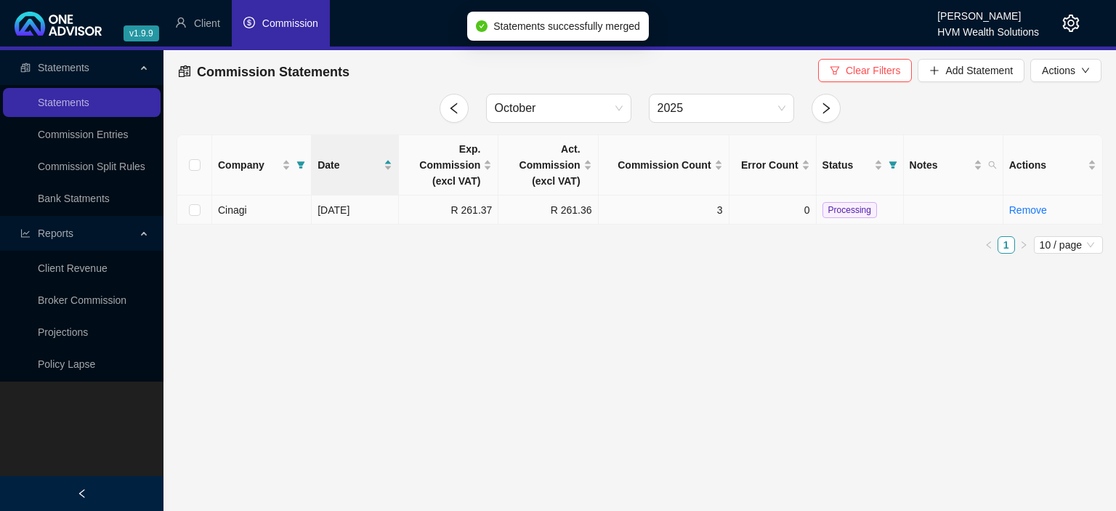
click at [830, 211] on span "Processing" at bounding box center [849, 210] width 54 height 16
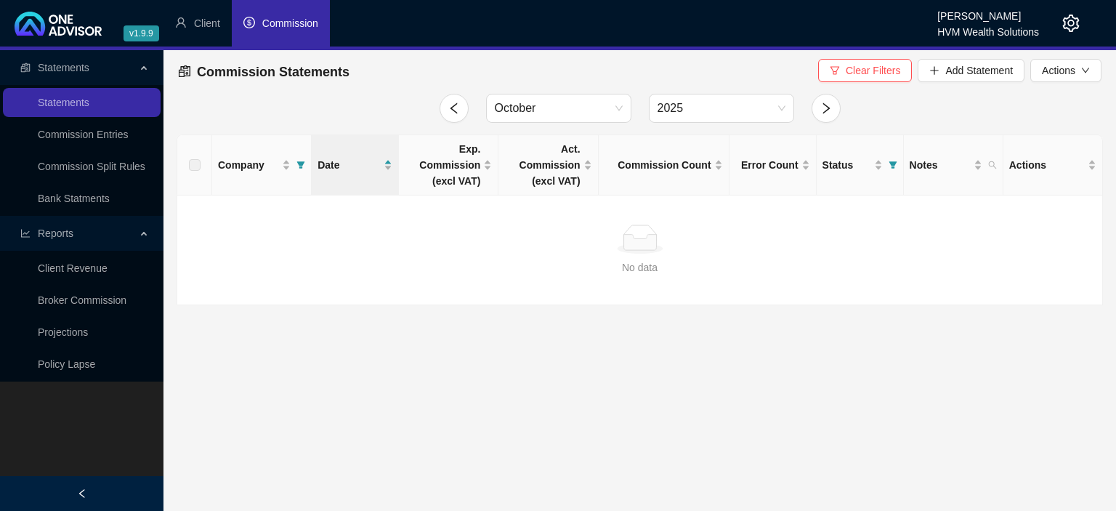
click at [298, 170] on span "Company" at bounding box center [300, 165] width 15 height 22
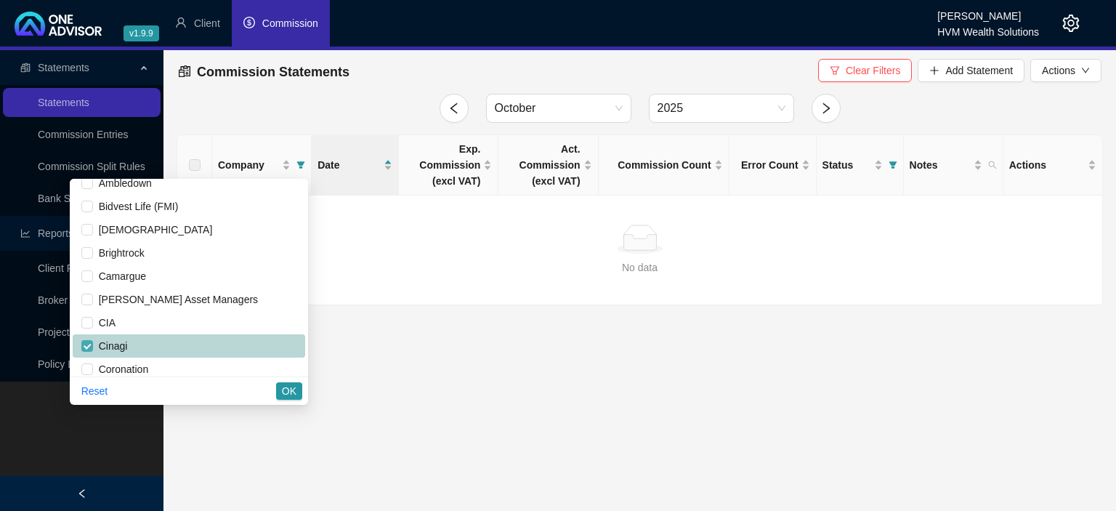
click at [93, 340] on input "checkbox" at bounding box center [87, 346] width 12 height 12
checkbox input "false"
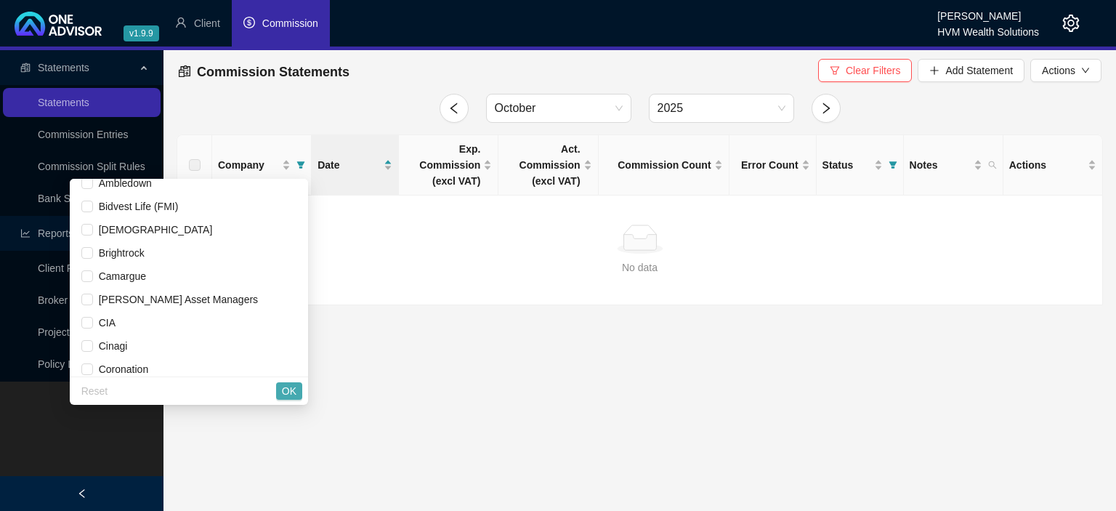
click at [298, 385] on button "OK" at bounding box center [289, 390] width 26 height 17
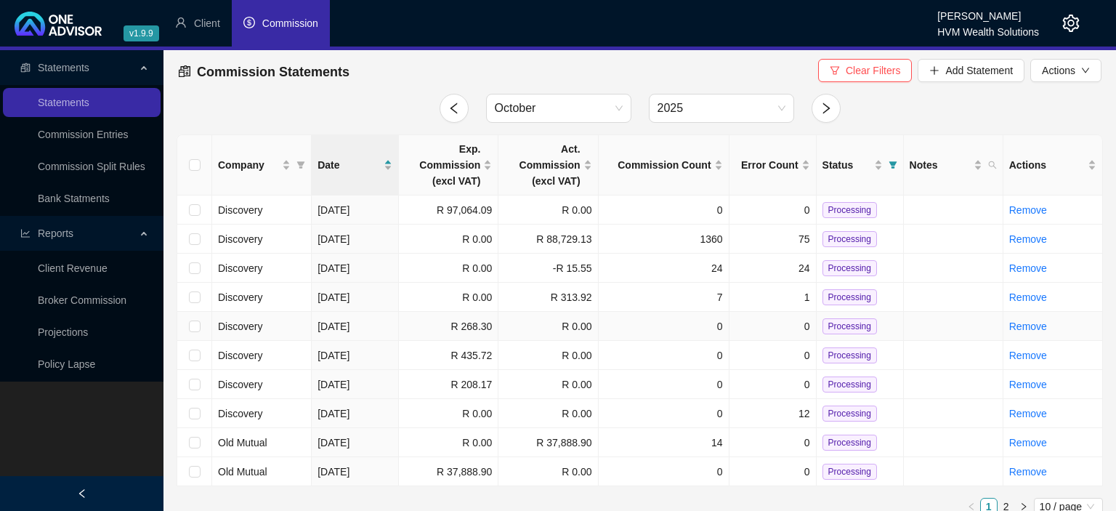
scroll to position [14, 0]
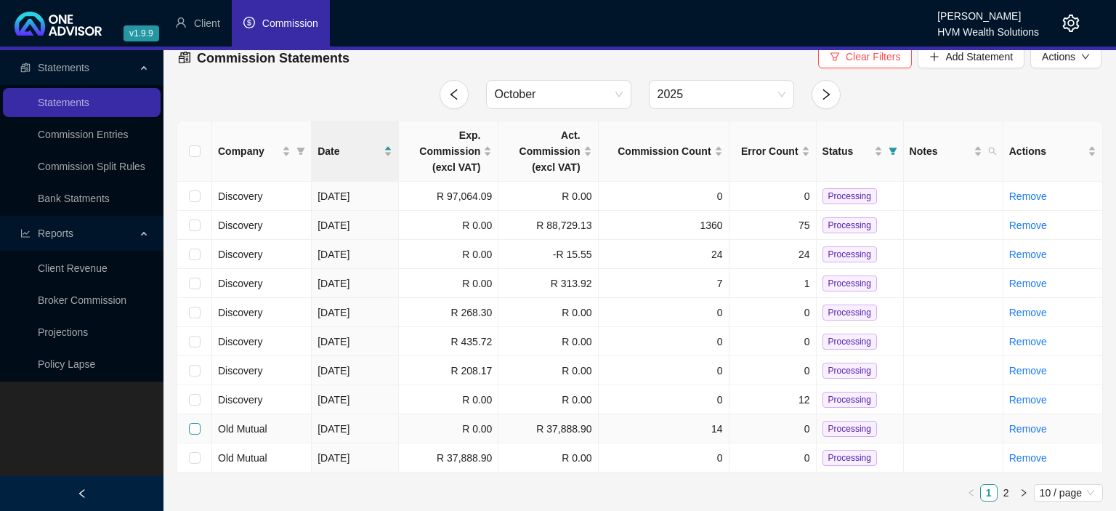
click at [193, 429] on input "checkbox" at bounding box center [195, 429] width 12 height 12
checkbox input "true"
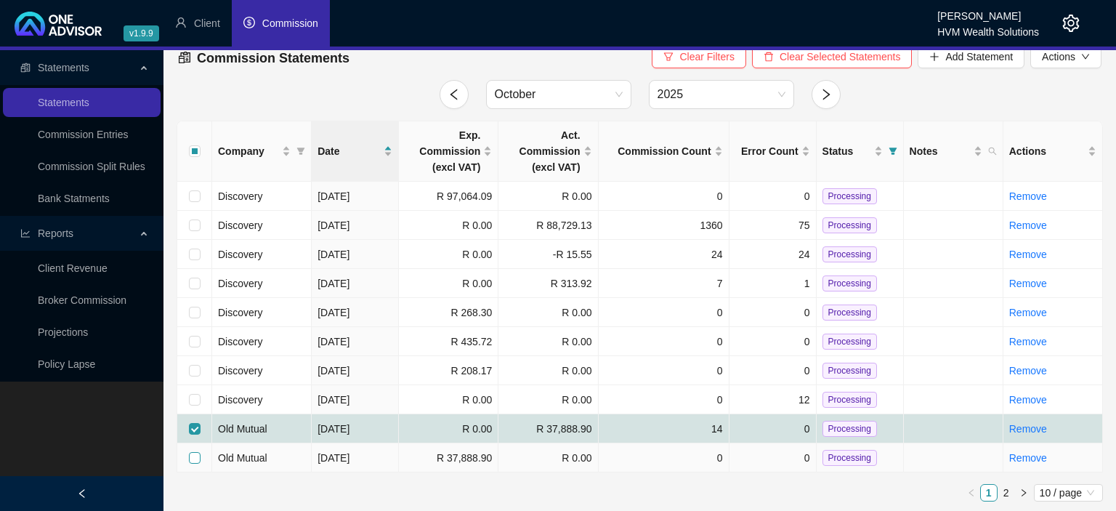
click at [195, 461] on input "checkbox" at bounding box center [195, 458] width 12 height 12
checkbox input "true"
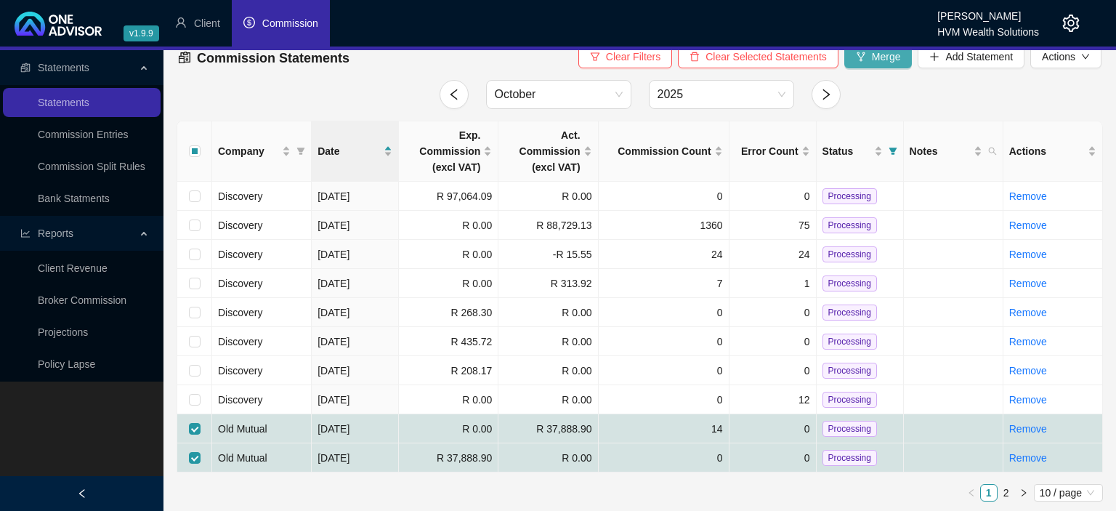
click at [887, 63] on span "Merge" at bounding box center [886, 57] width 29 height 16
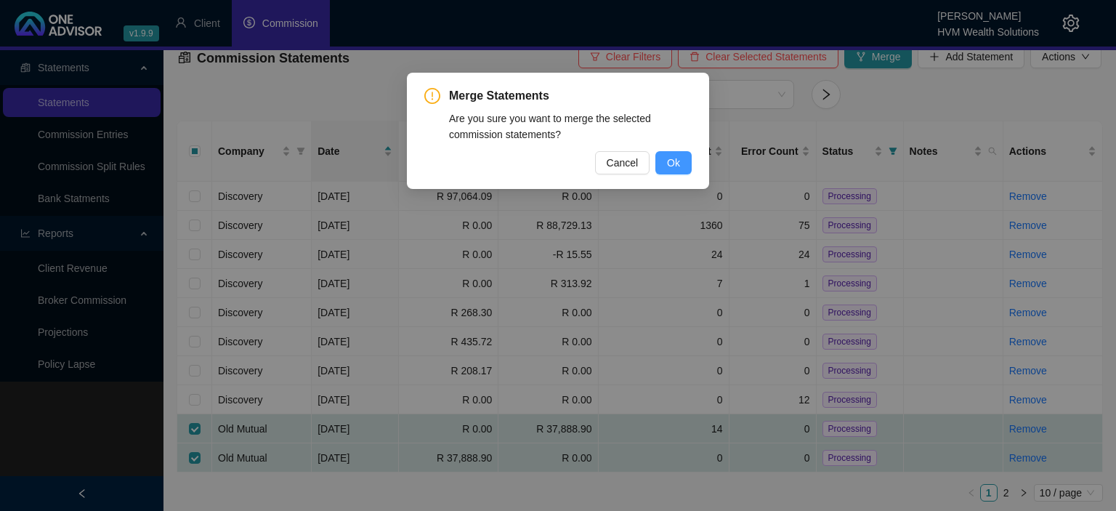
click at [668, 161] on span "Ok" at bounding box center [673, 163] width 13 height 16
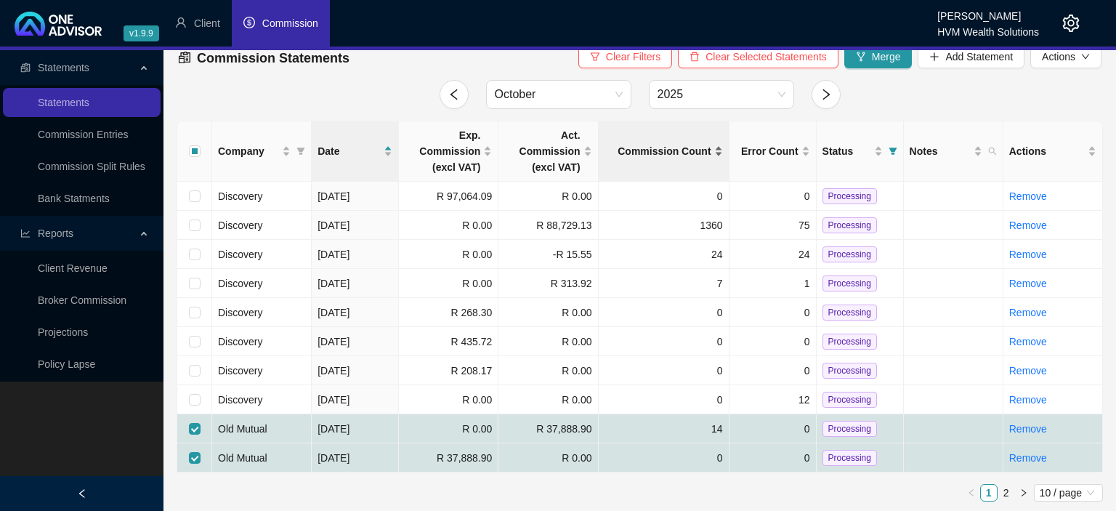
checkbox input "false"
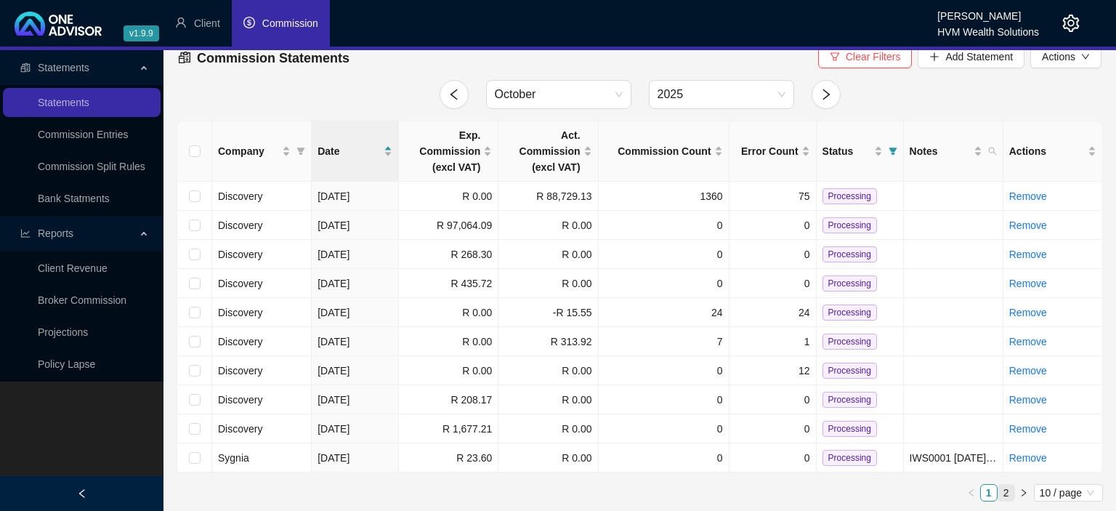
click at [1005, 484] on link "2" at bounding box center [1006, 492] width 16 height 16
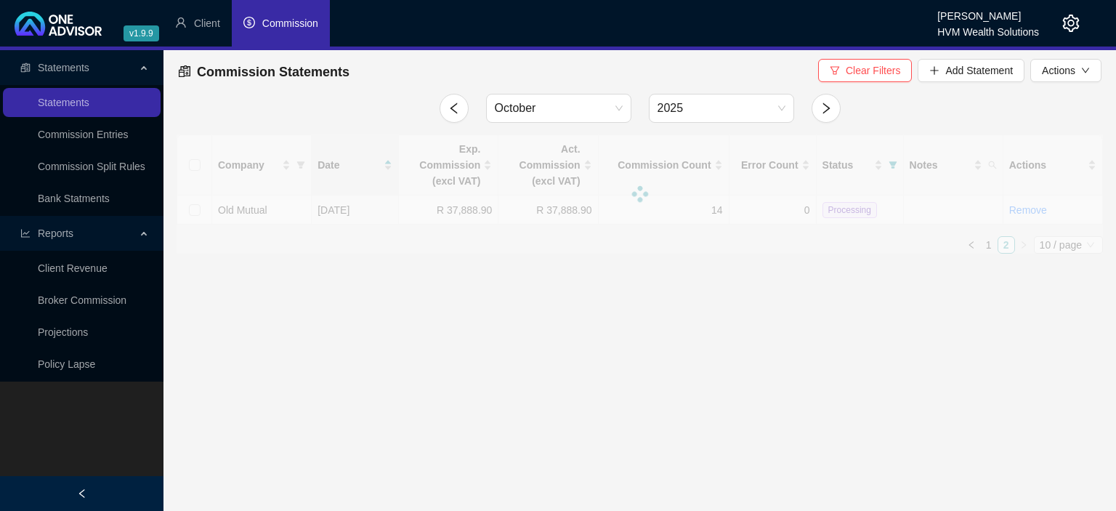
scroll to position [0, 0]
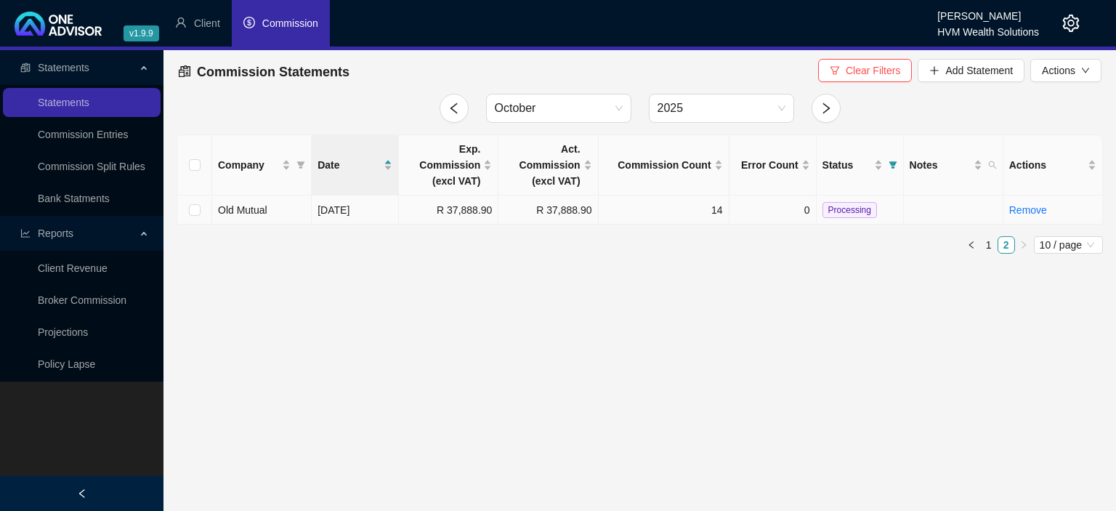
click at [832, 210] on span "Processing" at bounding box center [849, 210] width 54 height 16
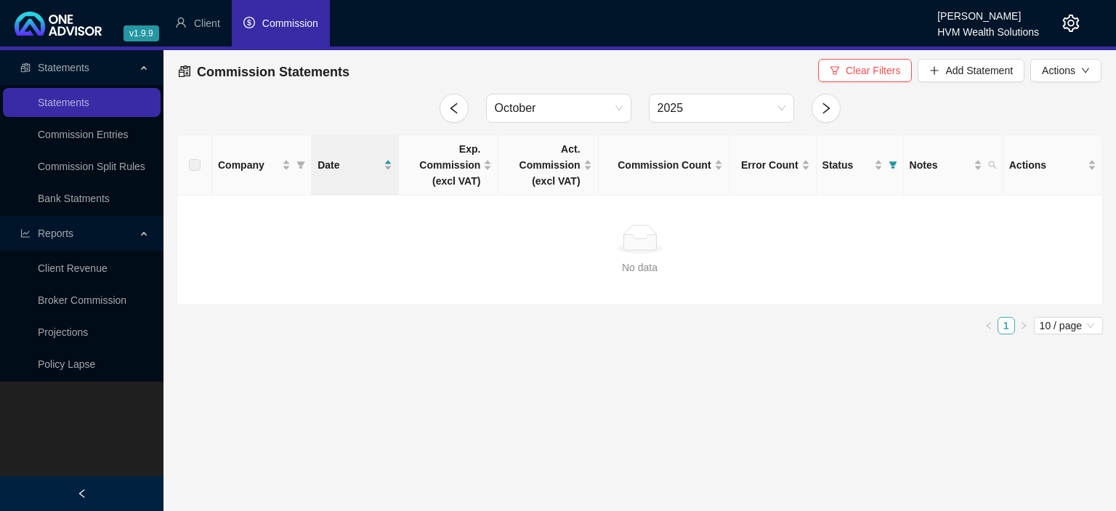
click at [1001, 325] on link "1" at bounding box center [1006, 325] width 16 height 16
click at [453, 116] on button "button" at bounding box center [453, 108] width 29 height 29
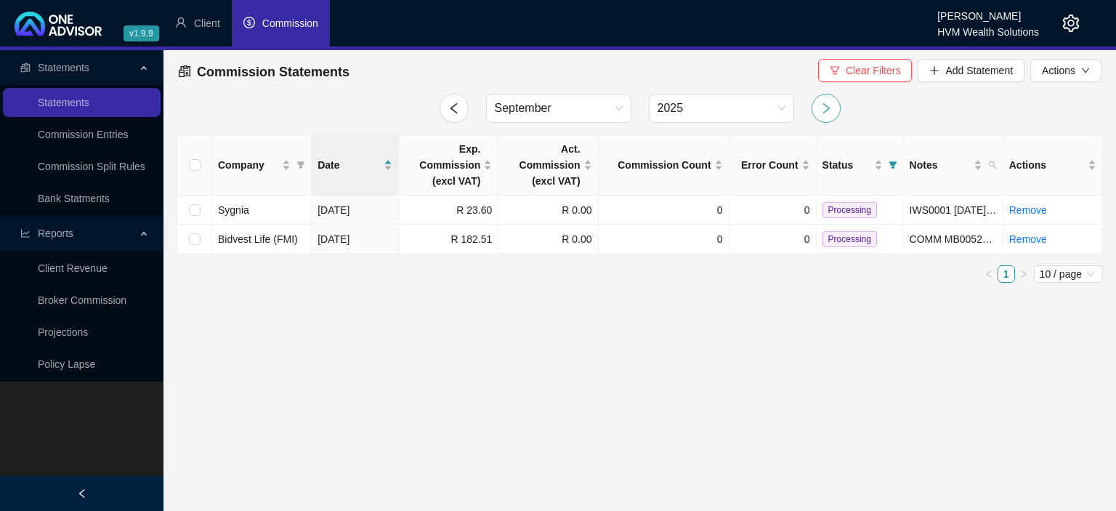
click at [825, 113] on icon "right" at bounding box center [825, 108] width 13 height 13
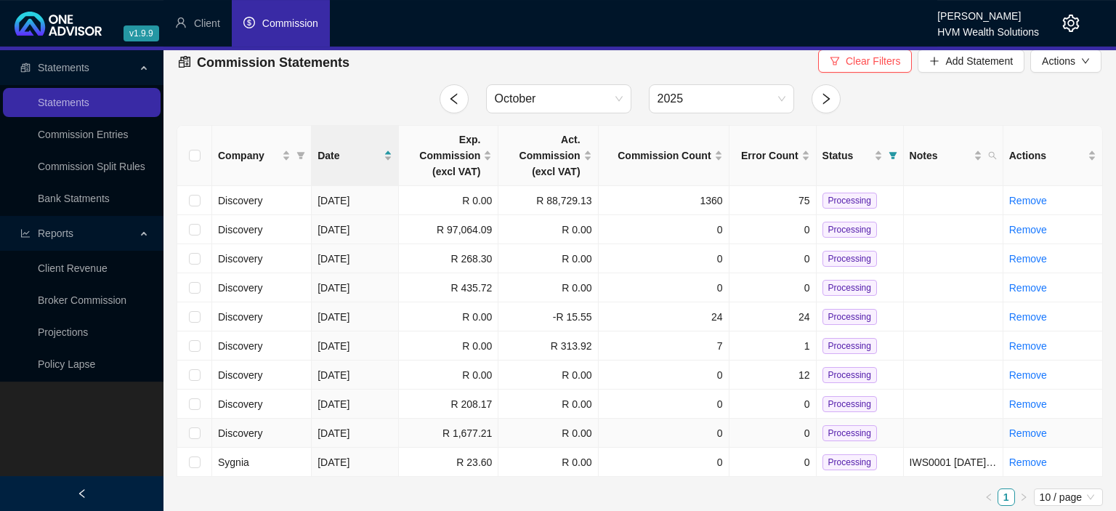
scroll to position [14, 0]
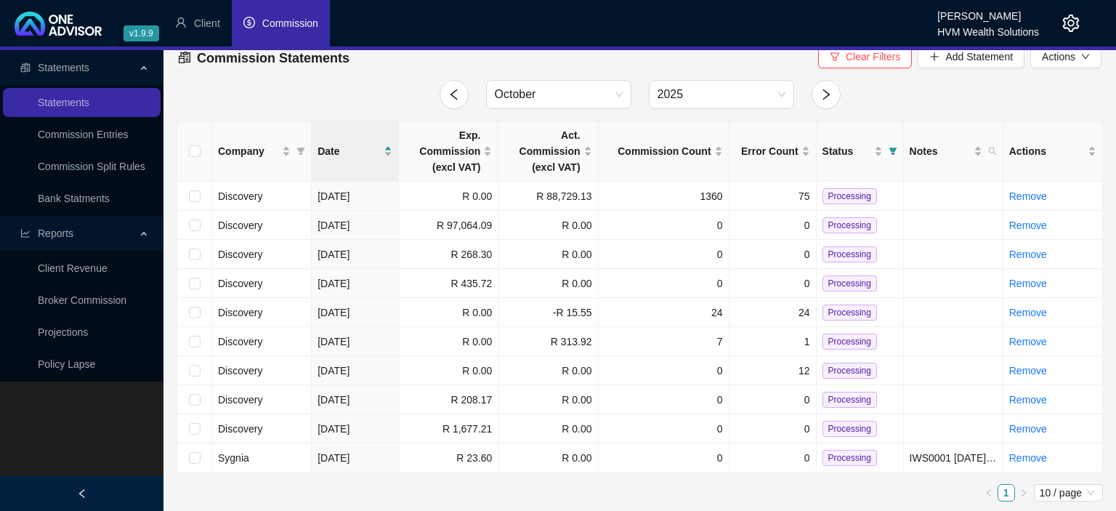
click at [1069, 25] on icon "setting" at bounding box center [1071, 23] width 17 height 17
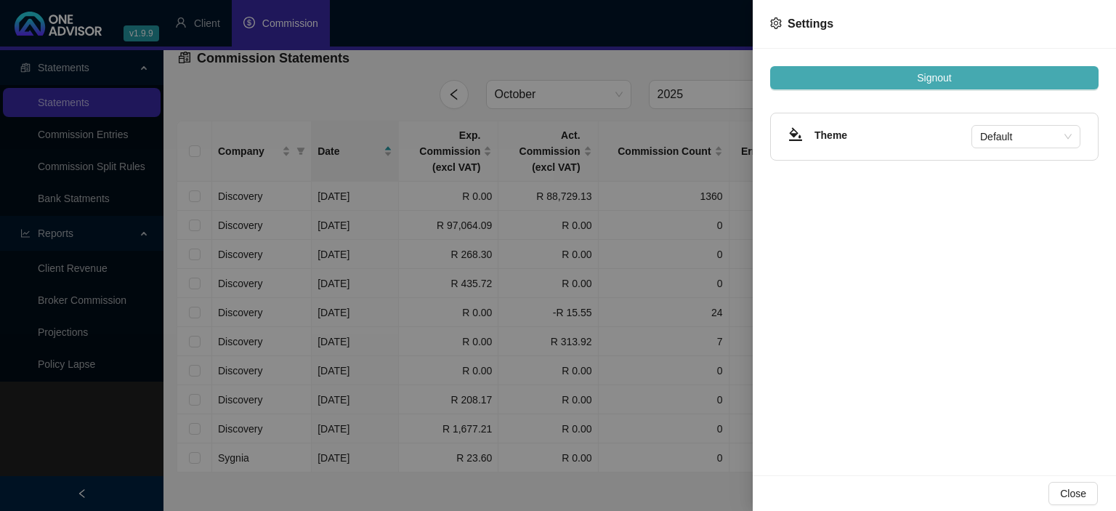
click at [930, 84] on span "Signout" at bounding box center [934, 78] width 34 height 16
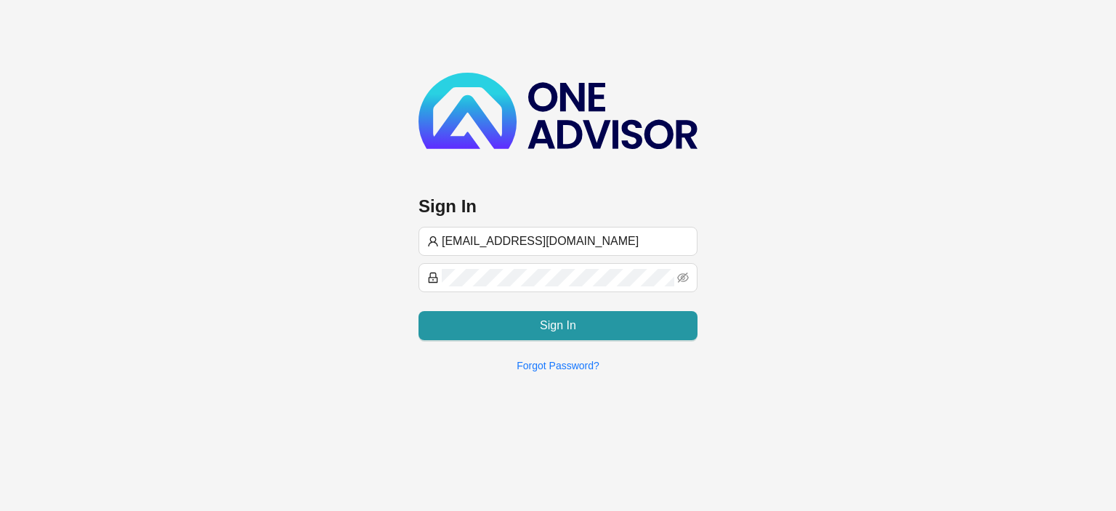
type input "[EMAIL_ADDRESS][DOMAIN_NAME]"
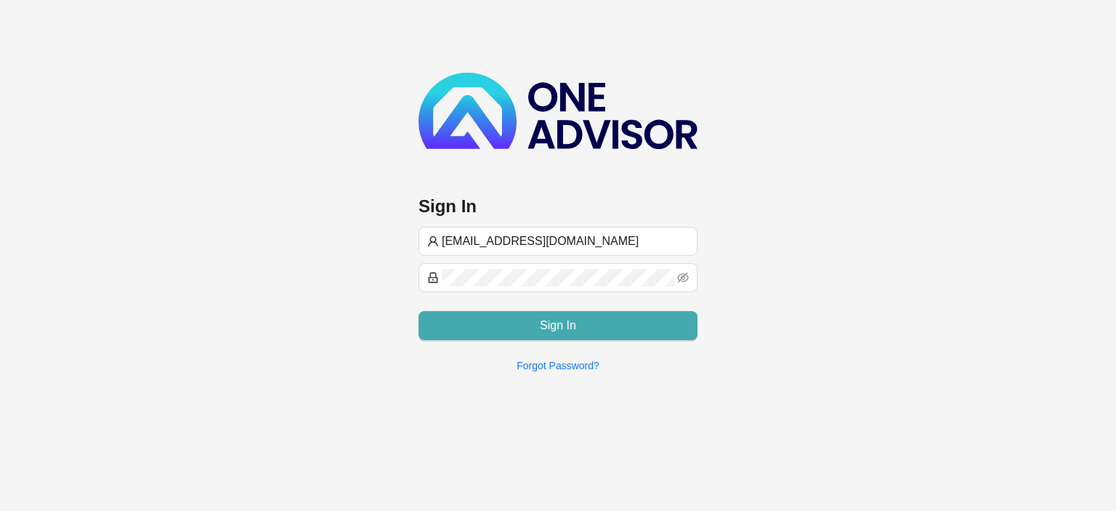
type input "[EMAIL_ADDRESS][DOMAIN_NAME]"
click at [540, 321] on button "Sign In" at bounding box center [557, 325] width 279 height 29
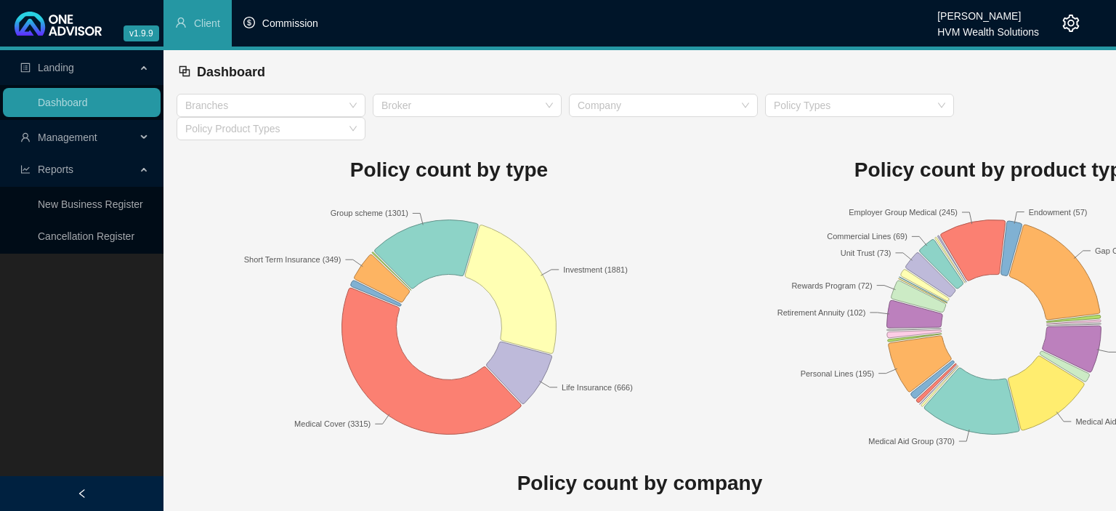
click at [285, 27] on span "Commission" at bounding box center [290, 23] width 56 height 12
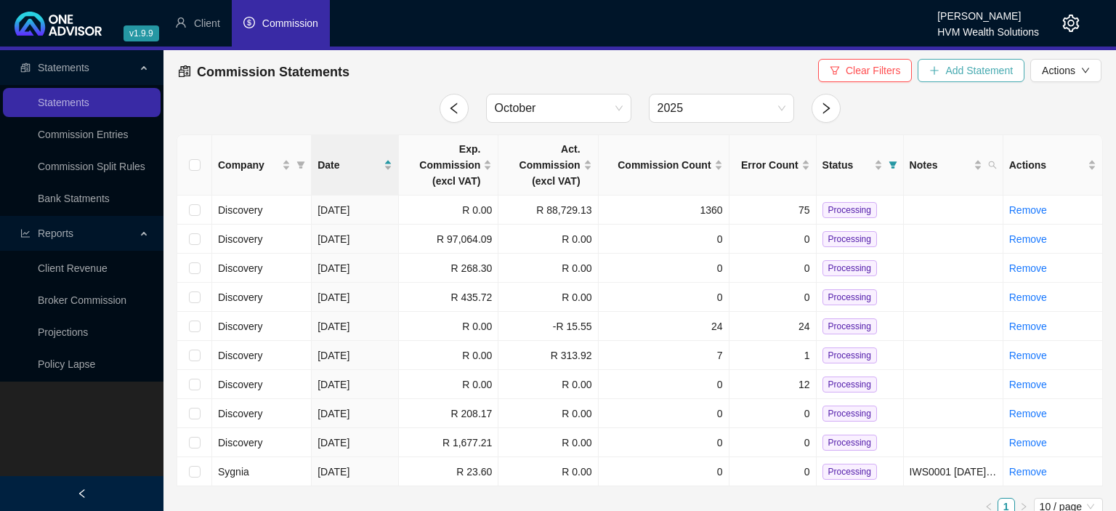
click at [932, 71] on icon "plus" at bounding box center [934, 70] width 10 height 10
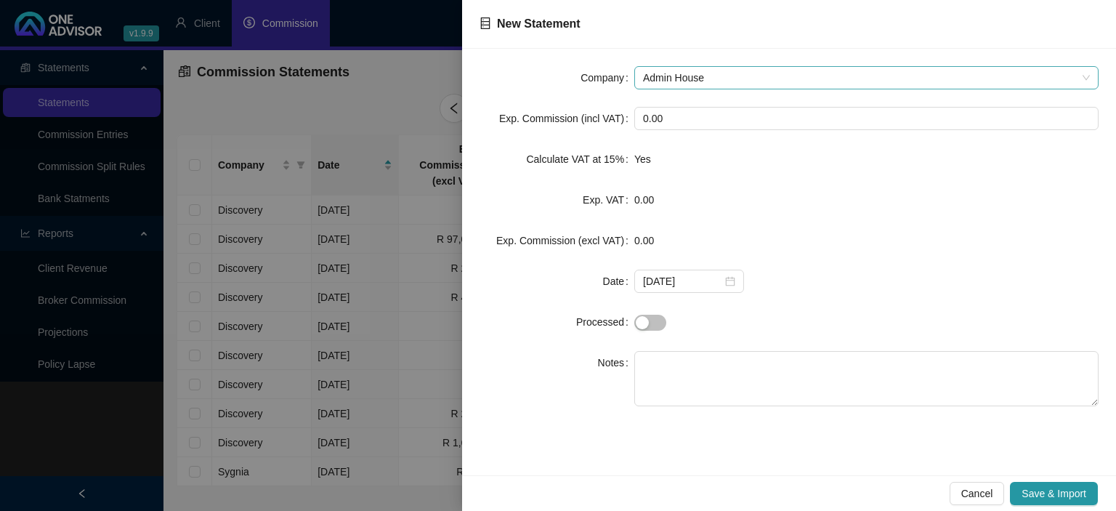
click at [710, 84] on span "Admin House" at bounding box center [866, 78] width 447 height 22
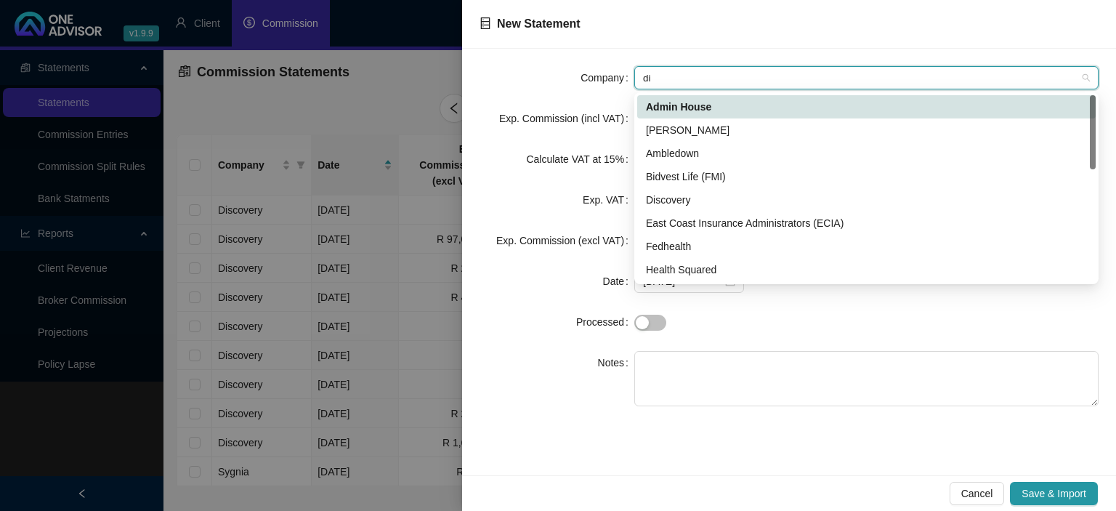
type input "dis"
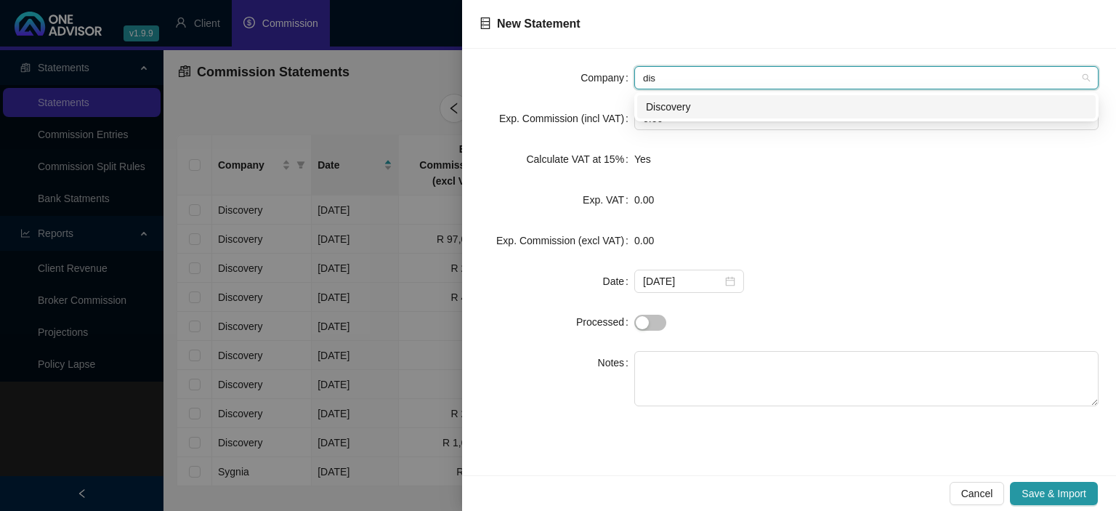
click at [690, 109] on div "Discovery" at bounding box center [866, 107] width 441 height 16
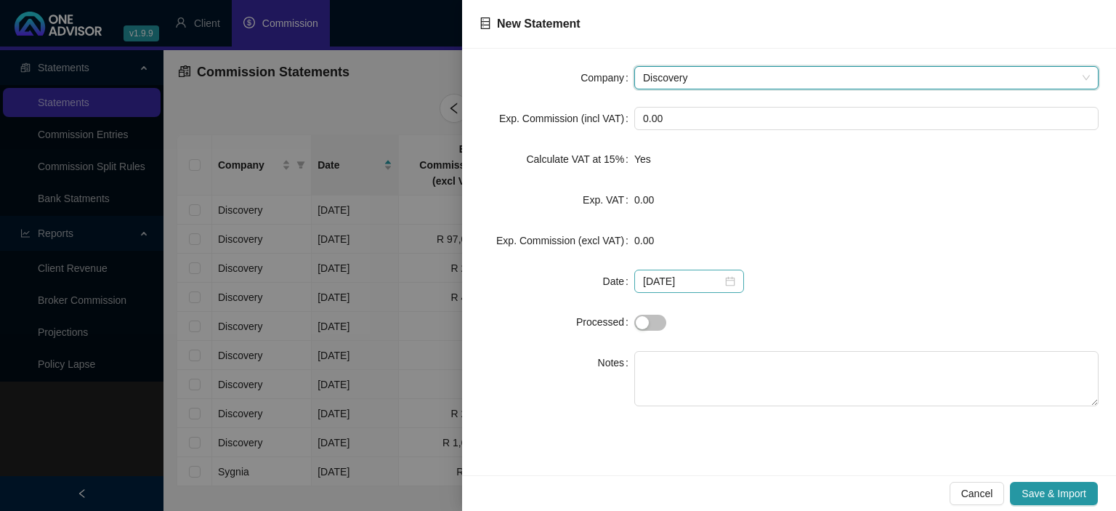
click at [724, 280] on div "[DATE]" at bounding box center [689, 281] width 92 height 16
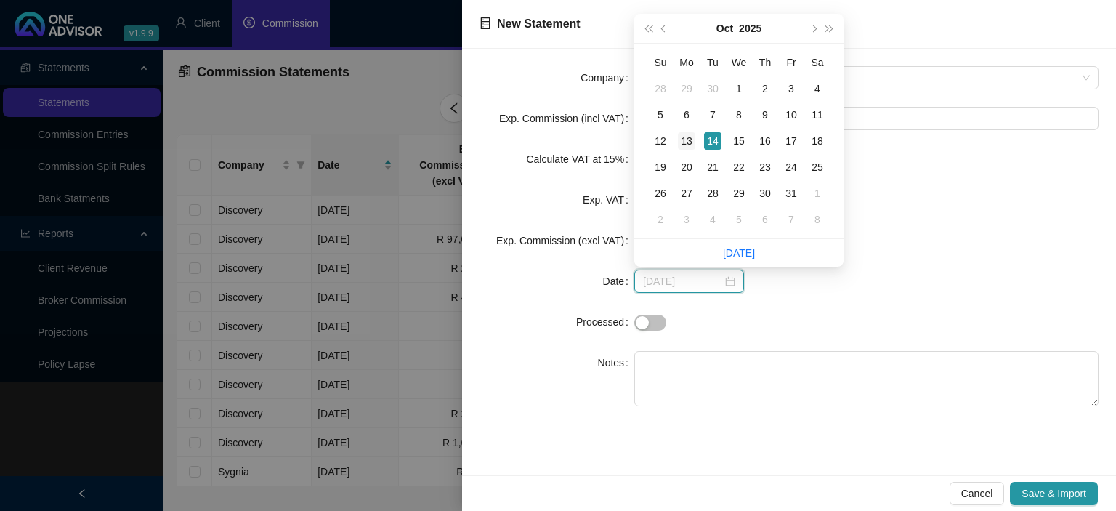
type input "[DATE]"
click at [689, 135] on div "13" at bounding box center [686, 140] width 17 height 17
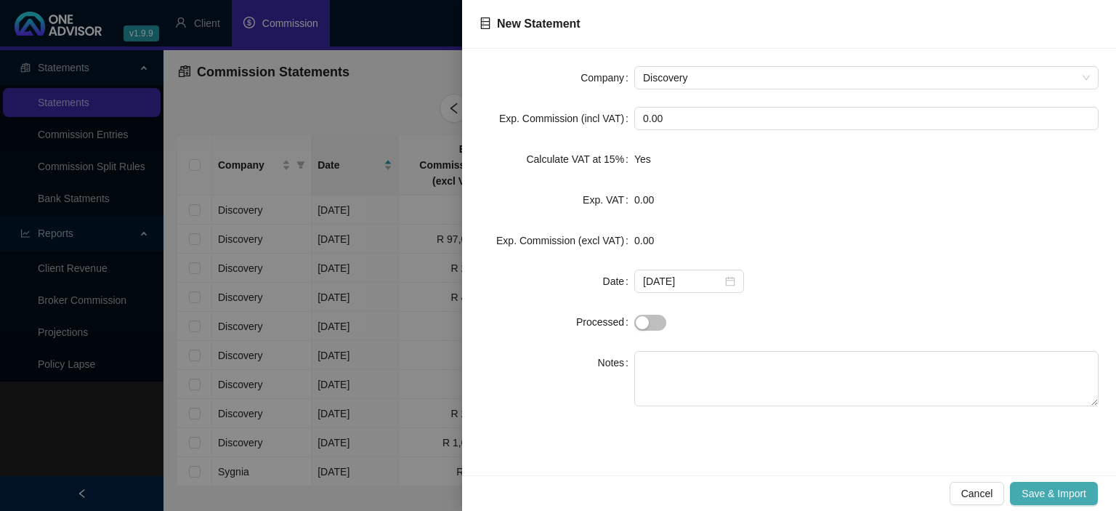
click at [1035, 492] on span "Save & Import" at bounding box center [1053, 493] width 65 height 16
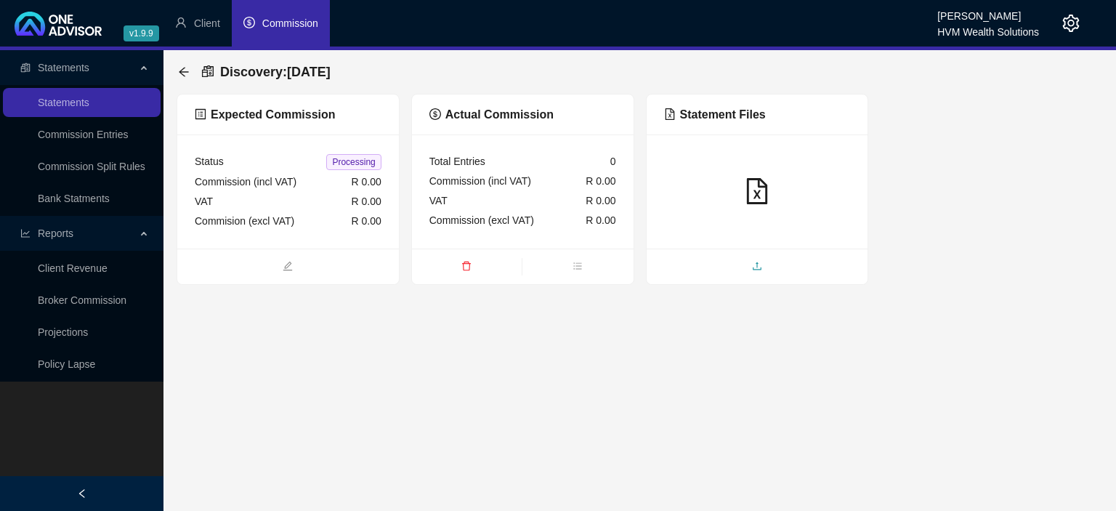
click at [728, 266] on span "upload" at bounding box center [757, 267] width 222 height 16
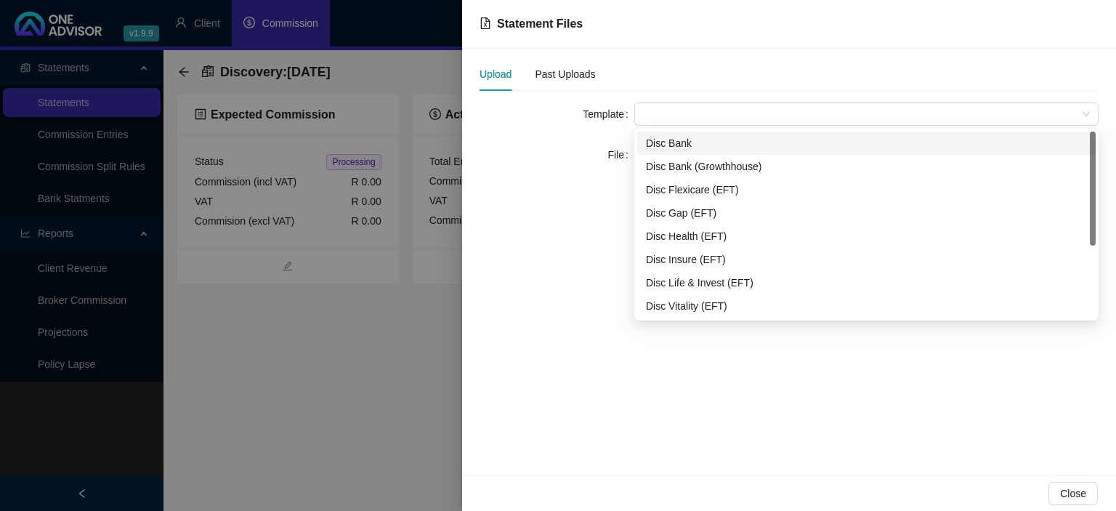
click at [681, 121] on span at bounding box center [866, 114] width 447 height 22
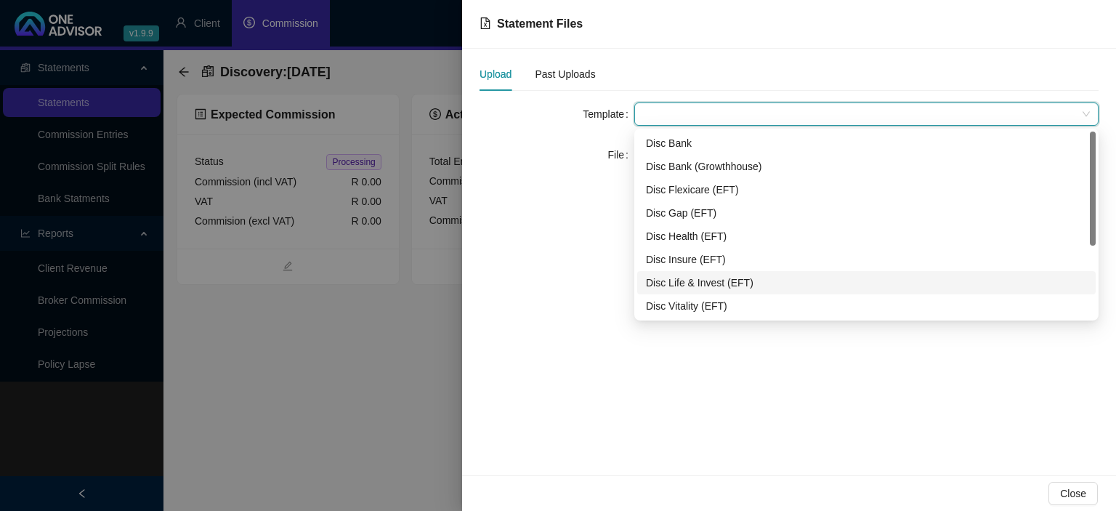
click at [678, 283] on div "Disc Life & Invest (EFT)" at bounding box center [866, 283] width 441 height 16
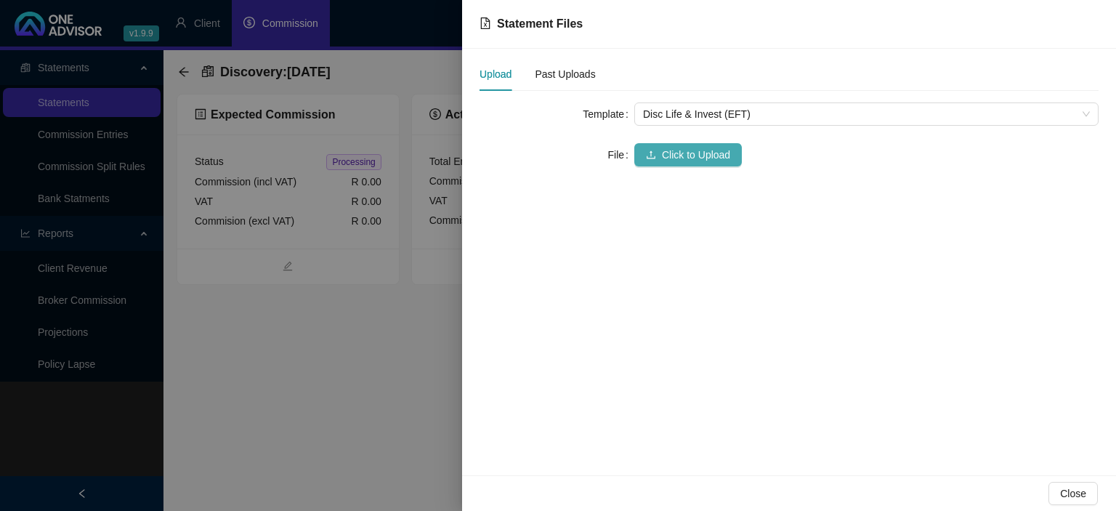
click at [665, 155] on span "Click to Upload" at bounding box center [696, 155] width 68 height 16
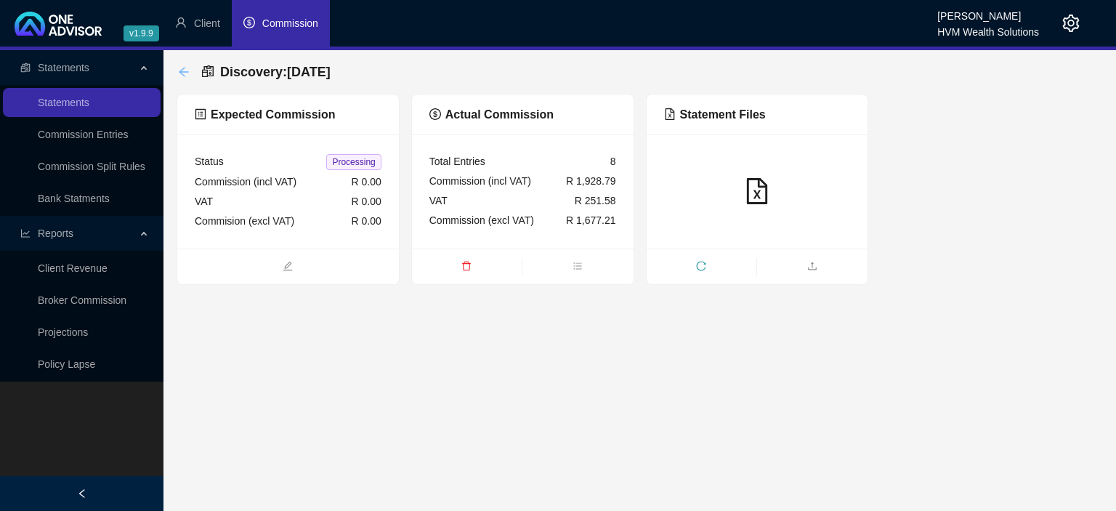
click at [179, 69] on icon "arrow-left" at bounding box center [184, 72] width 12 height 12
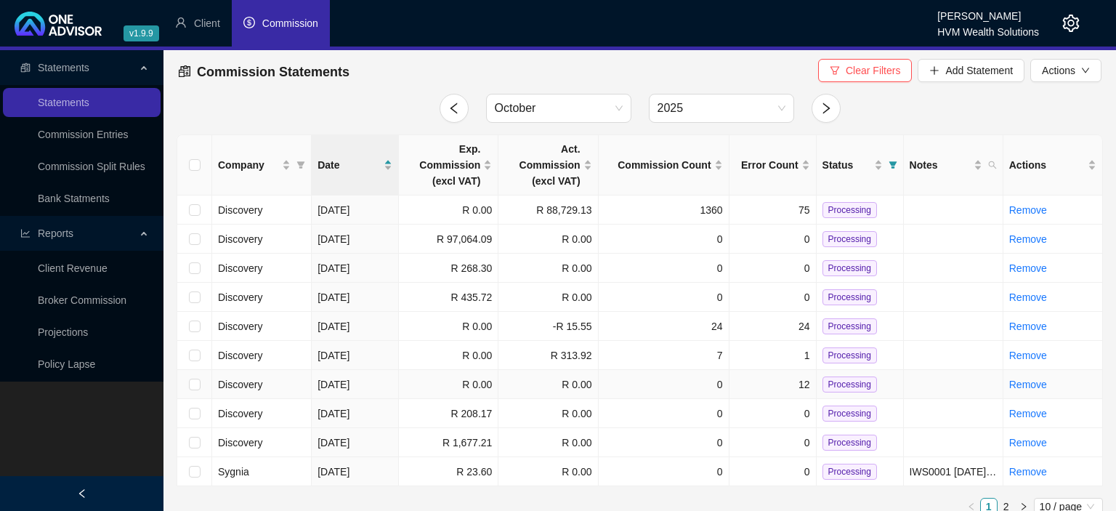
scroll to position [14, 0]
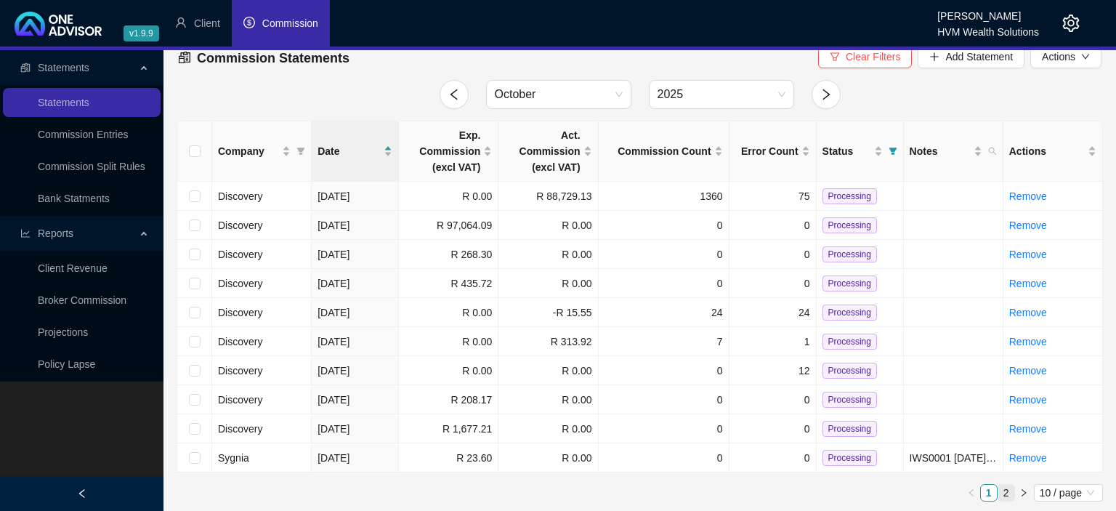
click at [1007, 490] on link "2" at bounding box center [1006, 492] width 16 height 16
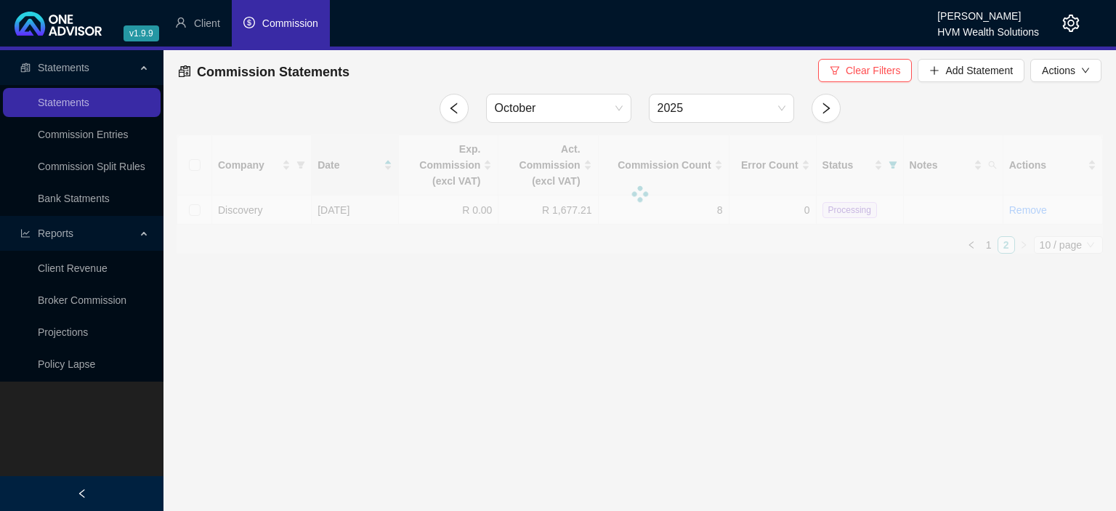
scroll to position [0, 0]
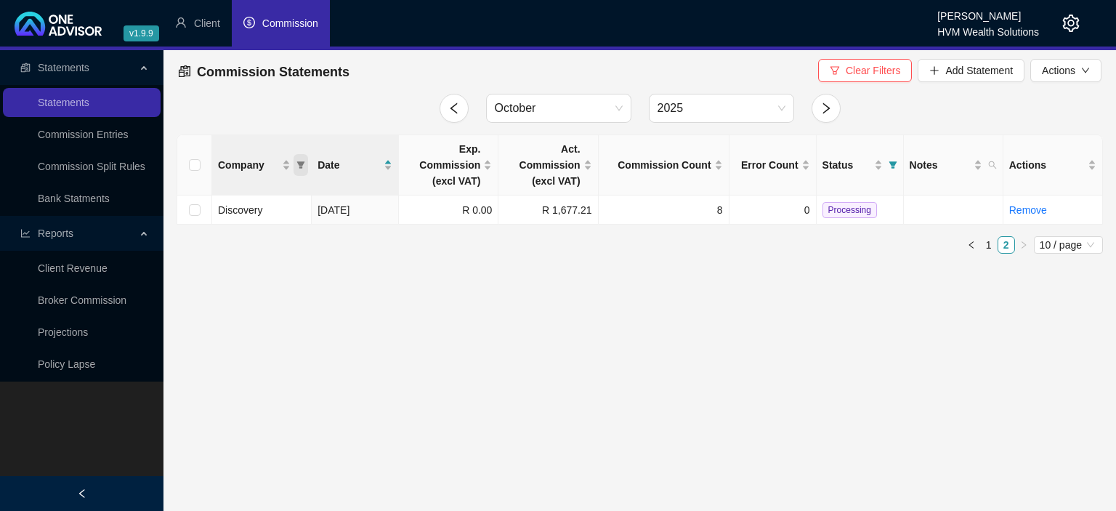
click at [303, 163] on icon "filter" at bounding box center [301, 164] width 8 height 7
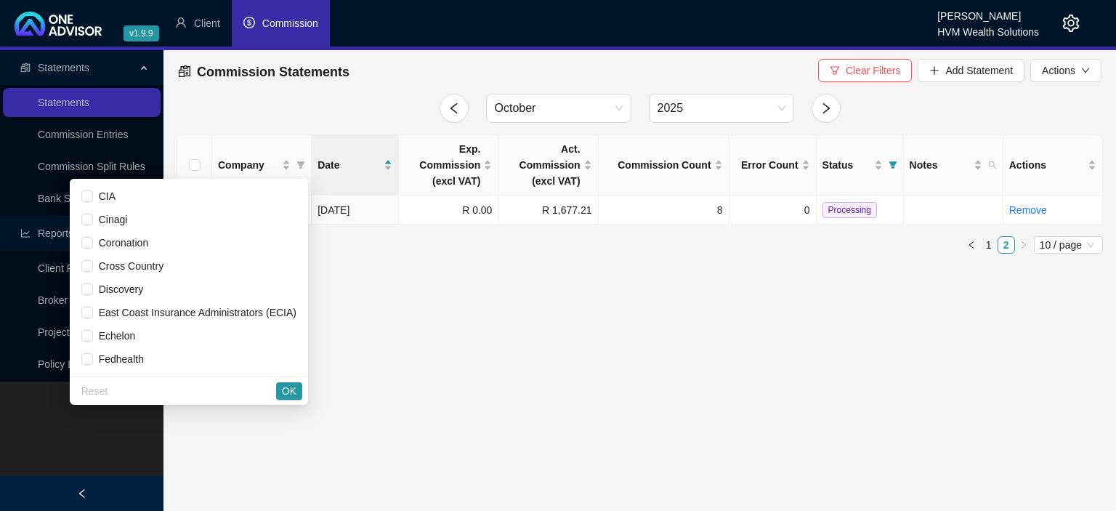
scroll to position [240, 0]
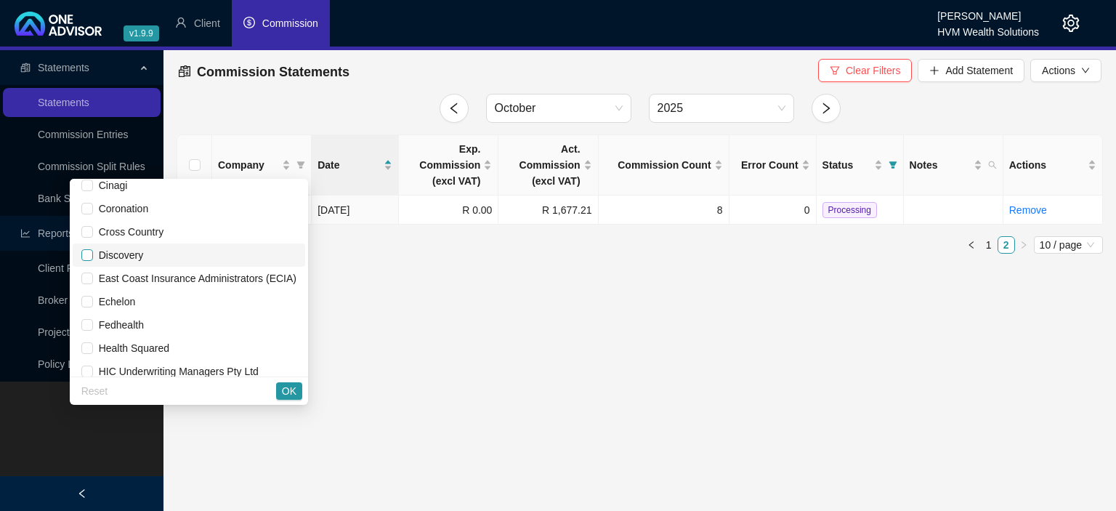
click at [93, 257] on input "checkbox" at bounding box center [87, 255] width 12 height 12
checkbox input "true"
click at [286, 391] on span "OK" at bounding box center [289, 391] width 15 height 16
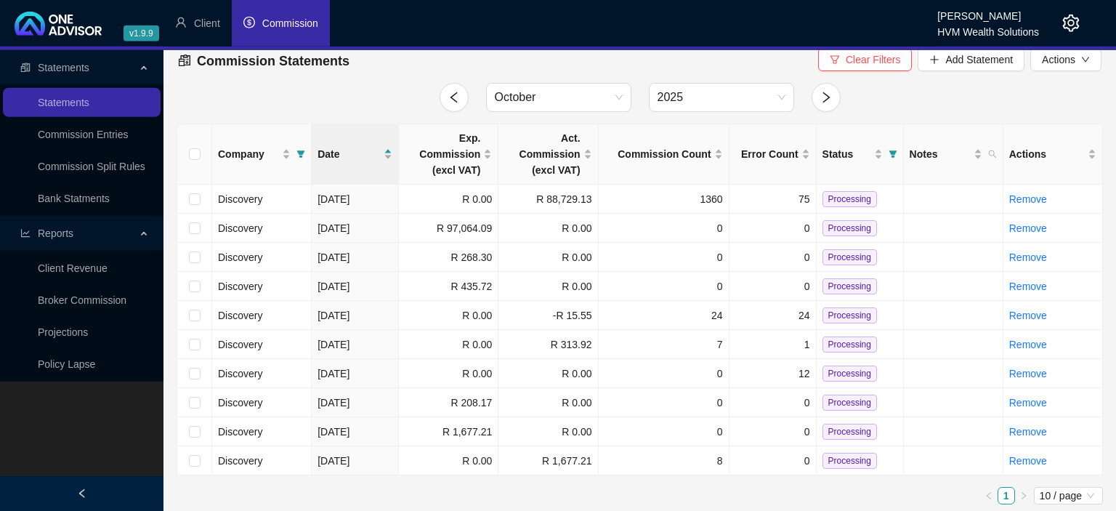
scroll to position [14, 0]
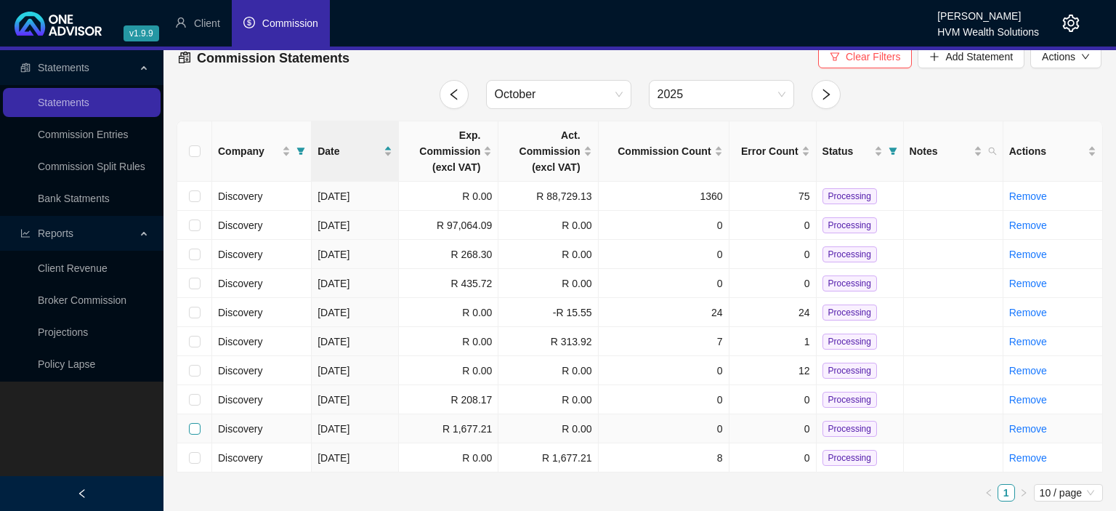
click at [199, 429] on input "checkbox" at bounding box center [195, 429] width 12 height 12
checkbox input "true"
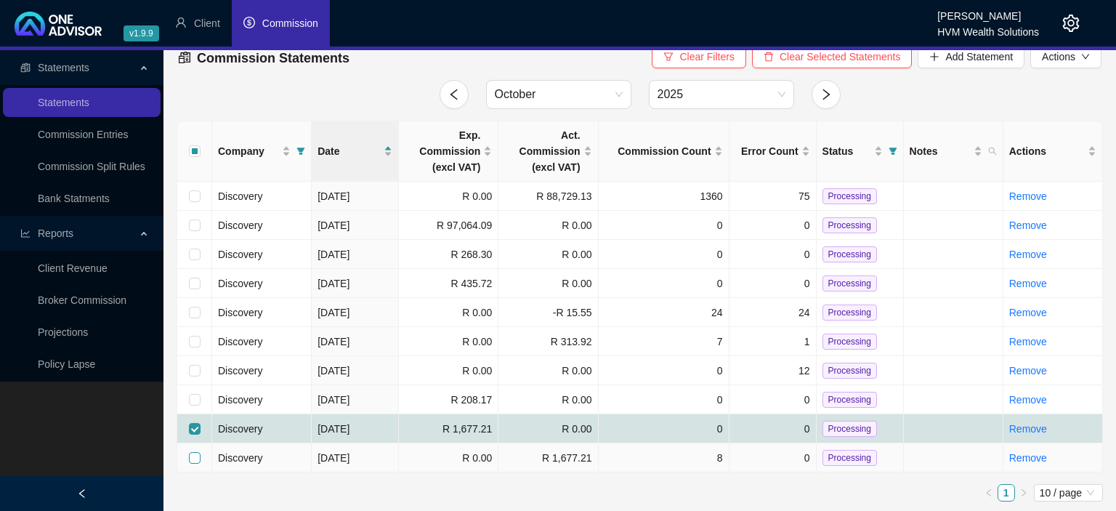
click at [194, 454] on input "checkbox" at bounding box center [195, 458] width 12 height 12
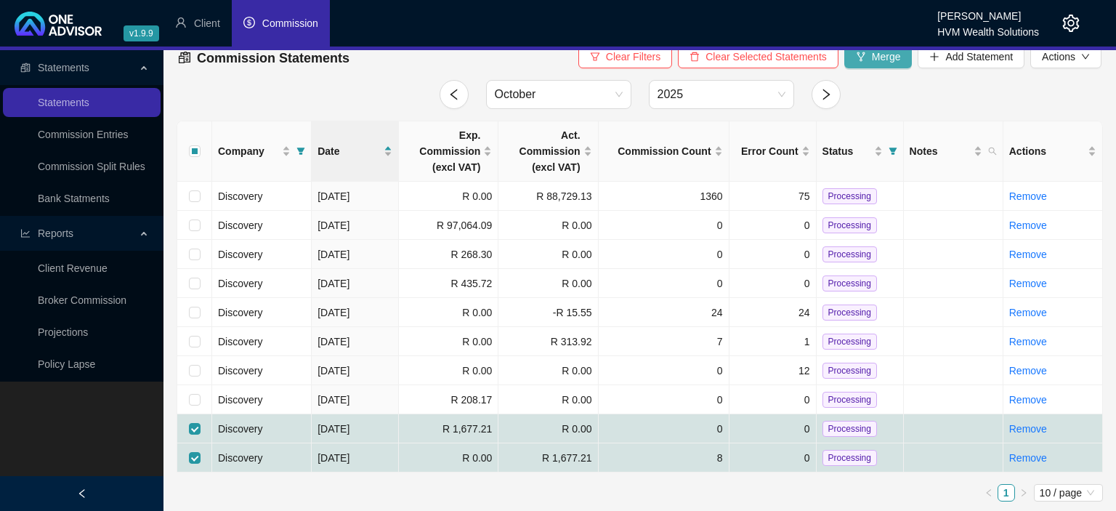
click at [882, 57] on span "Merge" at bounding box center [886, 57] width 29 height 16
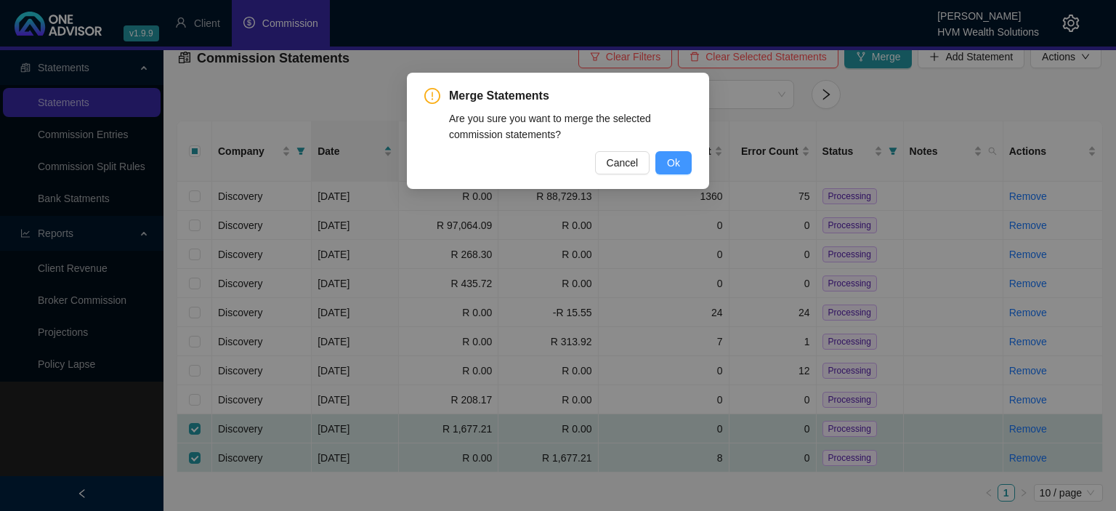
click at [670, 160] on span "Ok" at bounding box center [673, 163] width 13 height 16
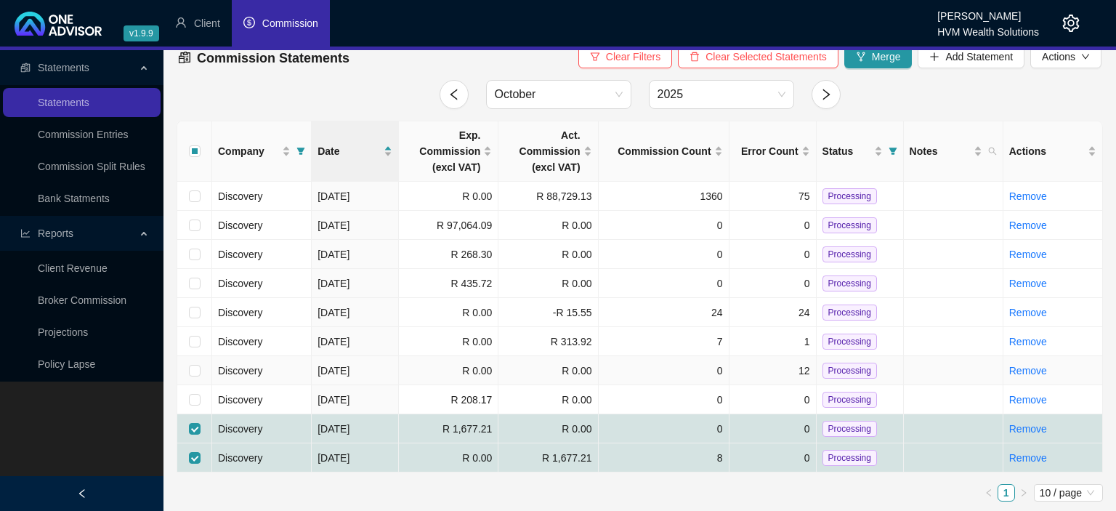
checkbox input "false"
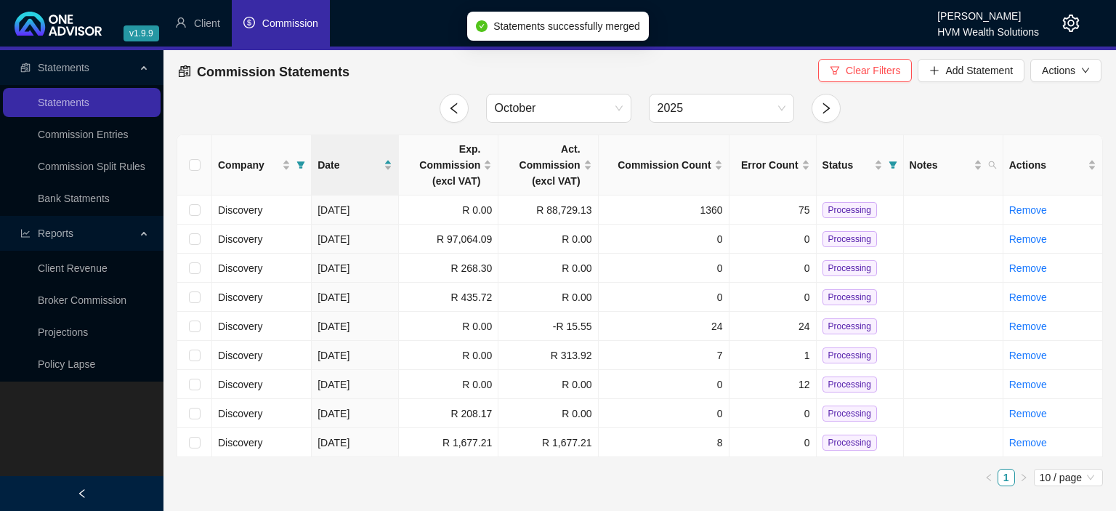
scroll to position [0, 0]
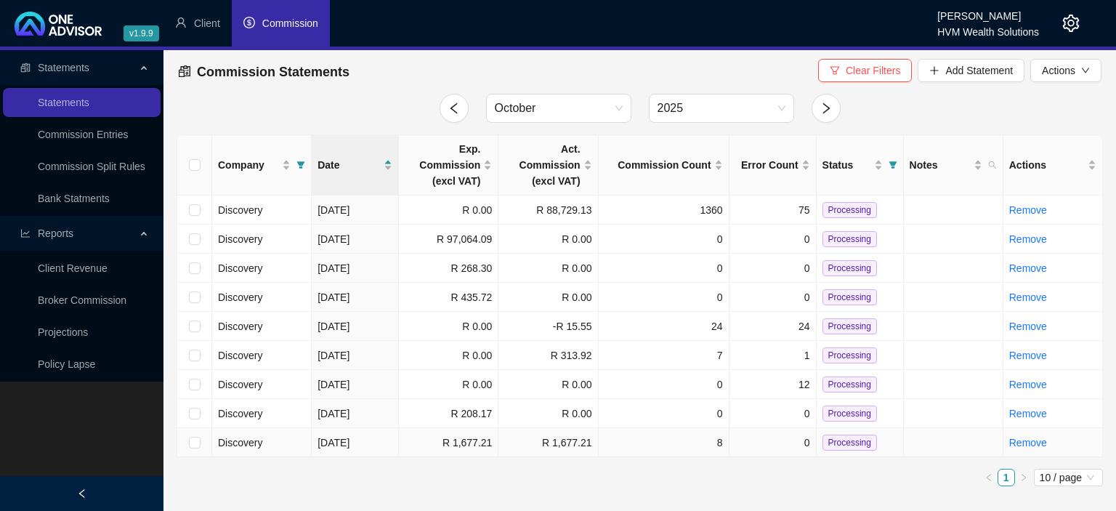
click at [831, 440] on span "Processing" at bounding box center [849, 442] width 54 height 16
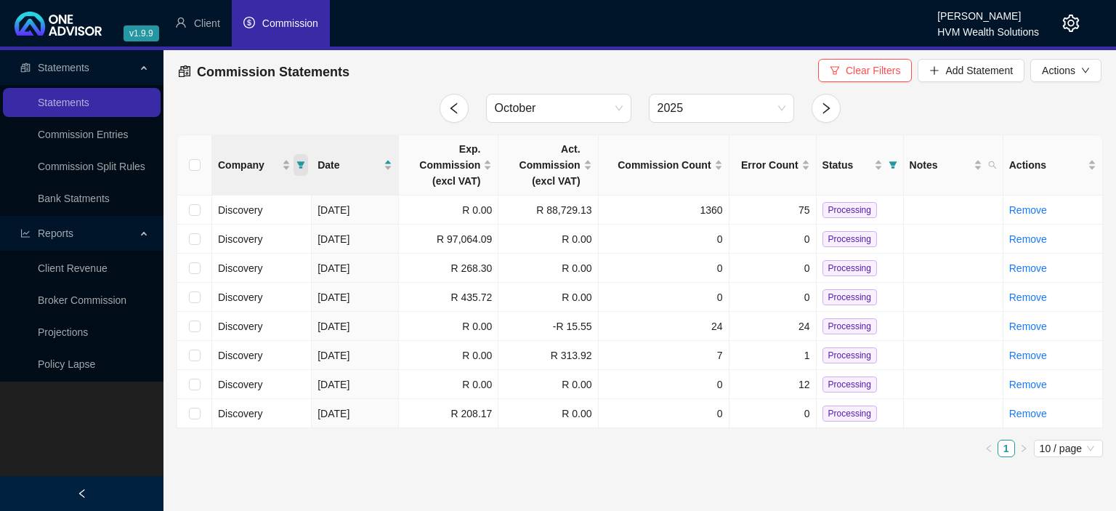
click at [301, 163] on icon "filter" at bounding box center [301, 164] width 8 height 7
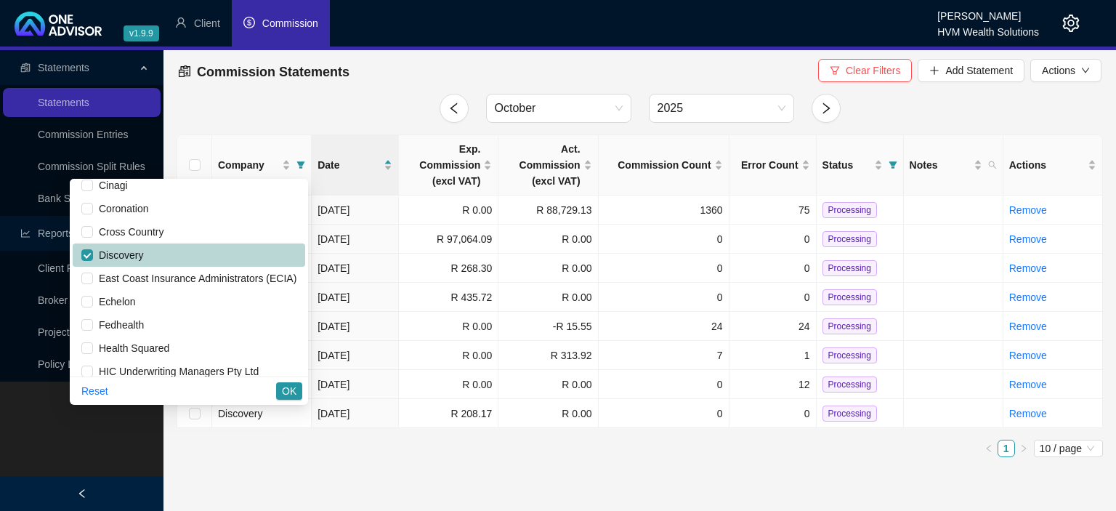
scroll to position [240, 0]
click at [89, 254] on li "Discovery" at bounding box center [189, 254] width 232 height 23
checkbox input "false"
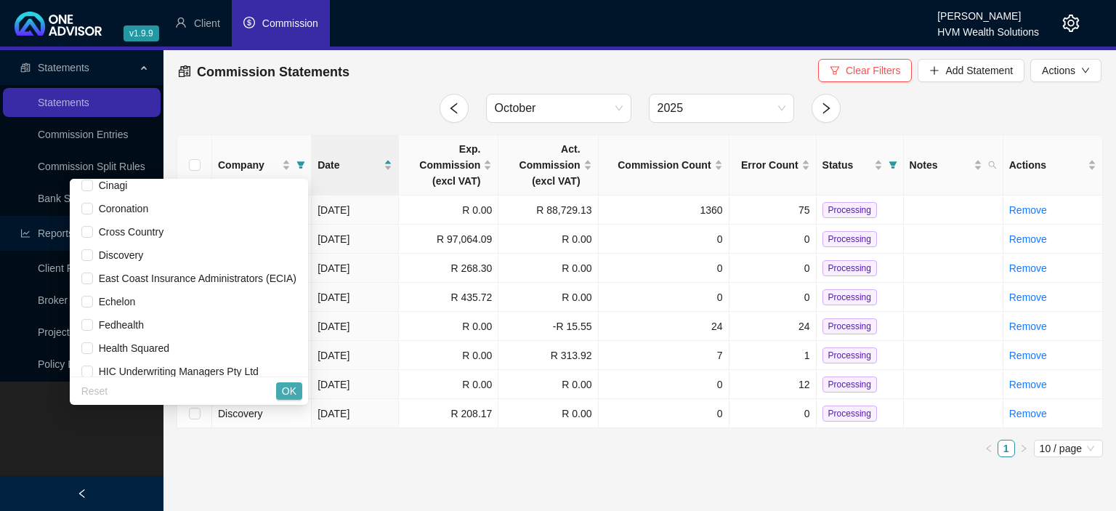
click at [281, 394] on button "OK" at bounding box center [289, 390] width 26 height 17
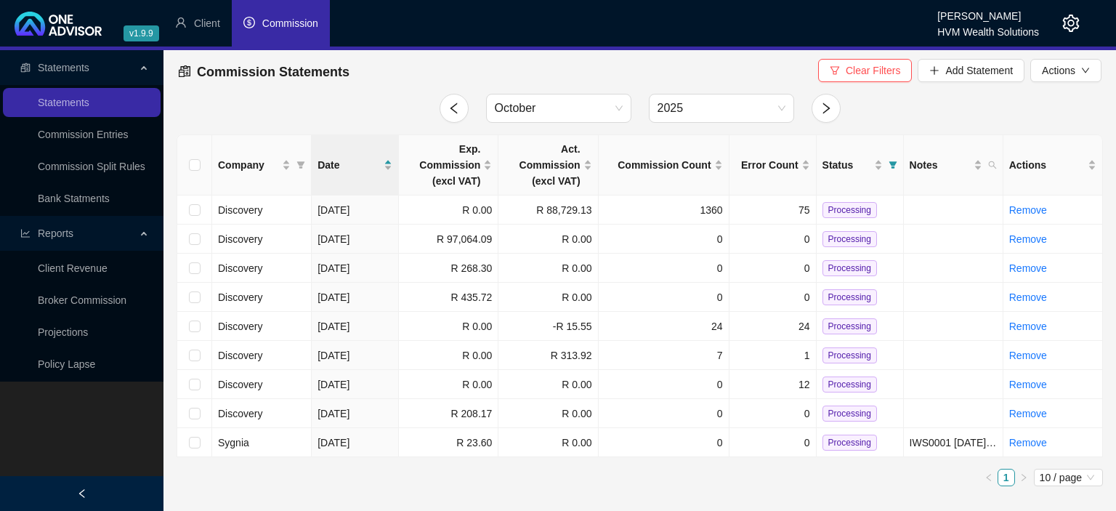
click at [1071, 25] on icon "setting" at bounding box center [1070, 23] width 17 height 17
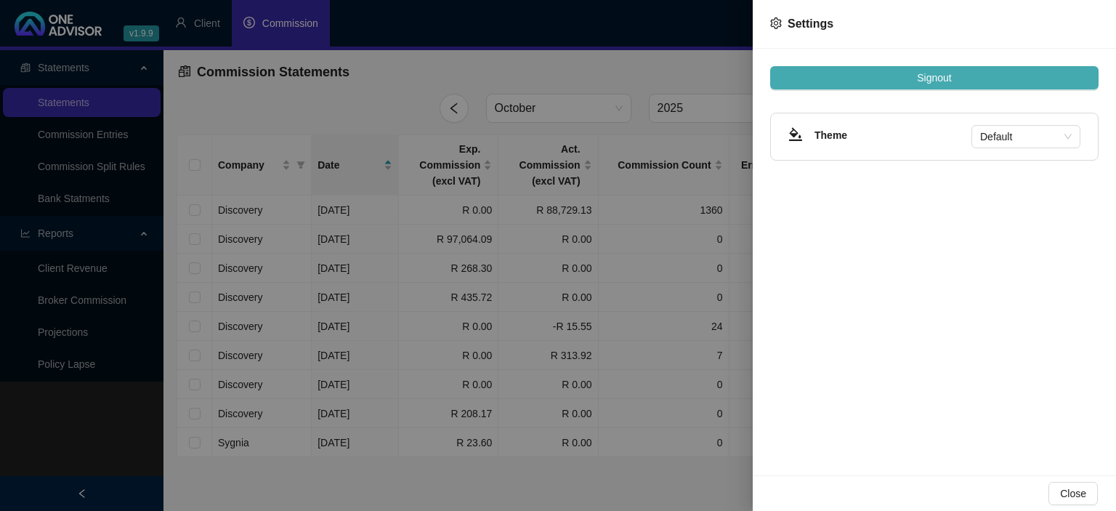
click at [940, 83] on span "Signout" at bounding box center [934, 78] width 34 height 16
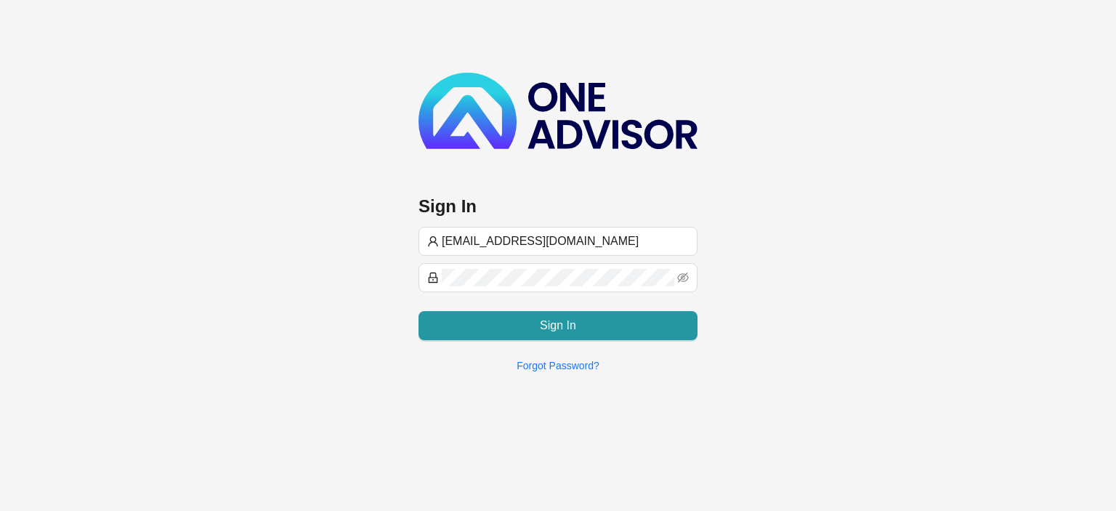
type input "[EMAIL_ADDRESS][DOMAIN_NAME]"
